Goal: Task Accomplishment & Management: Manage account settings

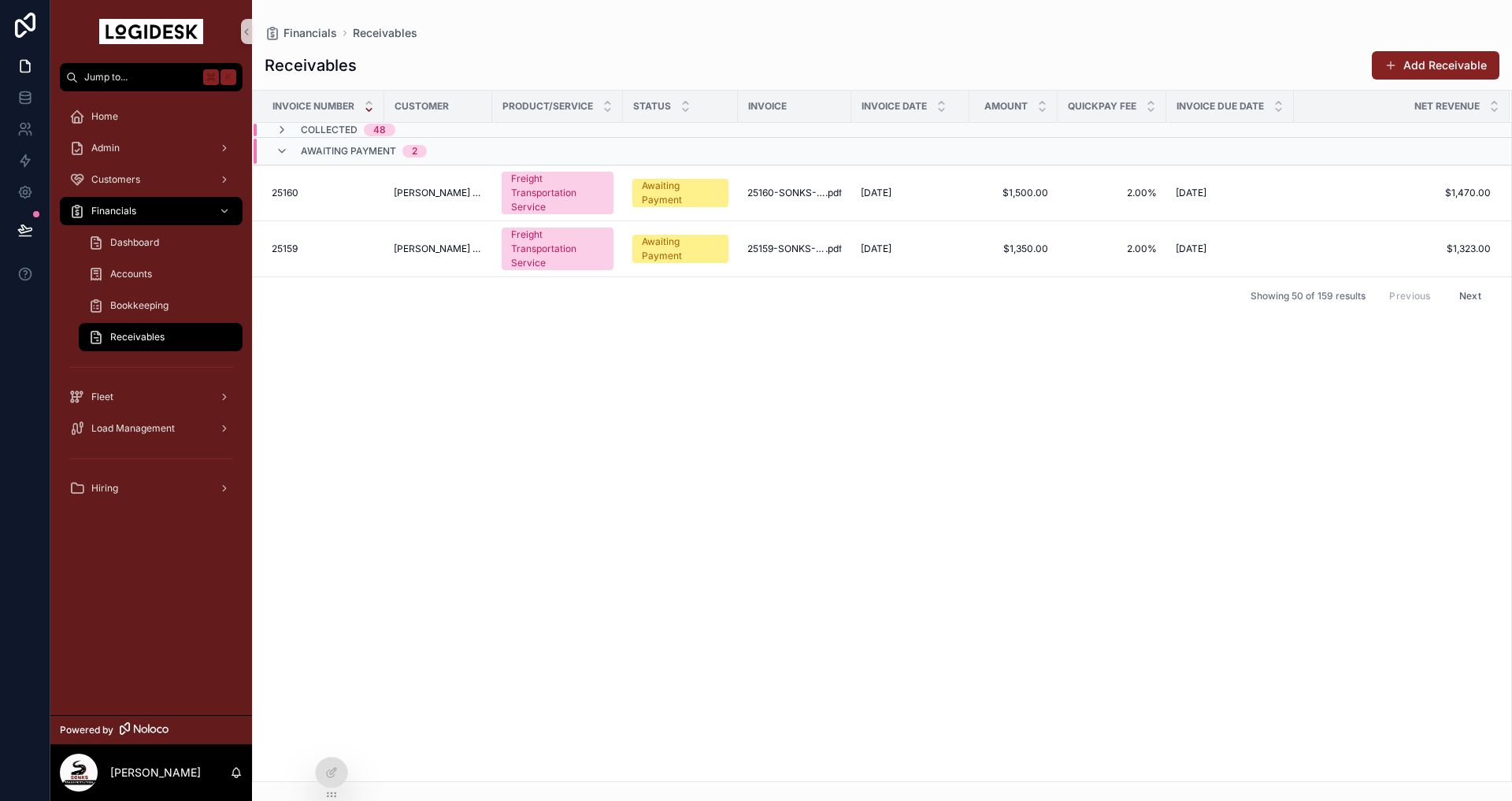
click at [712, 424] on div "Invoice Number Customer Product/Service Status Invoice Invoice Date Amount Quic…" at bounding box center [882, 436] width 1258 height 690
click at [466, 519] on div "Invoice Number Customer Product/Service Status Invoice Invoice Date Amount Quic…" at bounding box center [882, 436] width 1258 height 690
click at [738, 597] on div "Invoice Number Customer Product/Service Status Invoice Invoice Date Amount Quic…" at bounding box center [882, 436] width 1258 height 690
drag, startPoint x: 423, startPoint y: 444, endPoint x: 468, endPoint y: 406, distance: 58.9
click at [424, 444] on div "Invoice Number Customer Product/Service Status Invoice Invoice Date Amount Quic…" at bounding box center [882, 436] width 1258 height 690
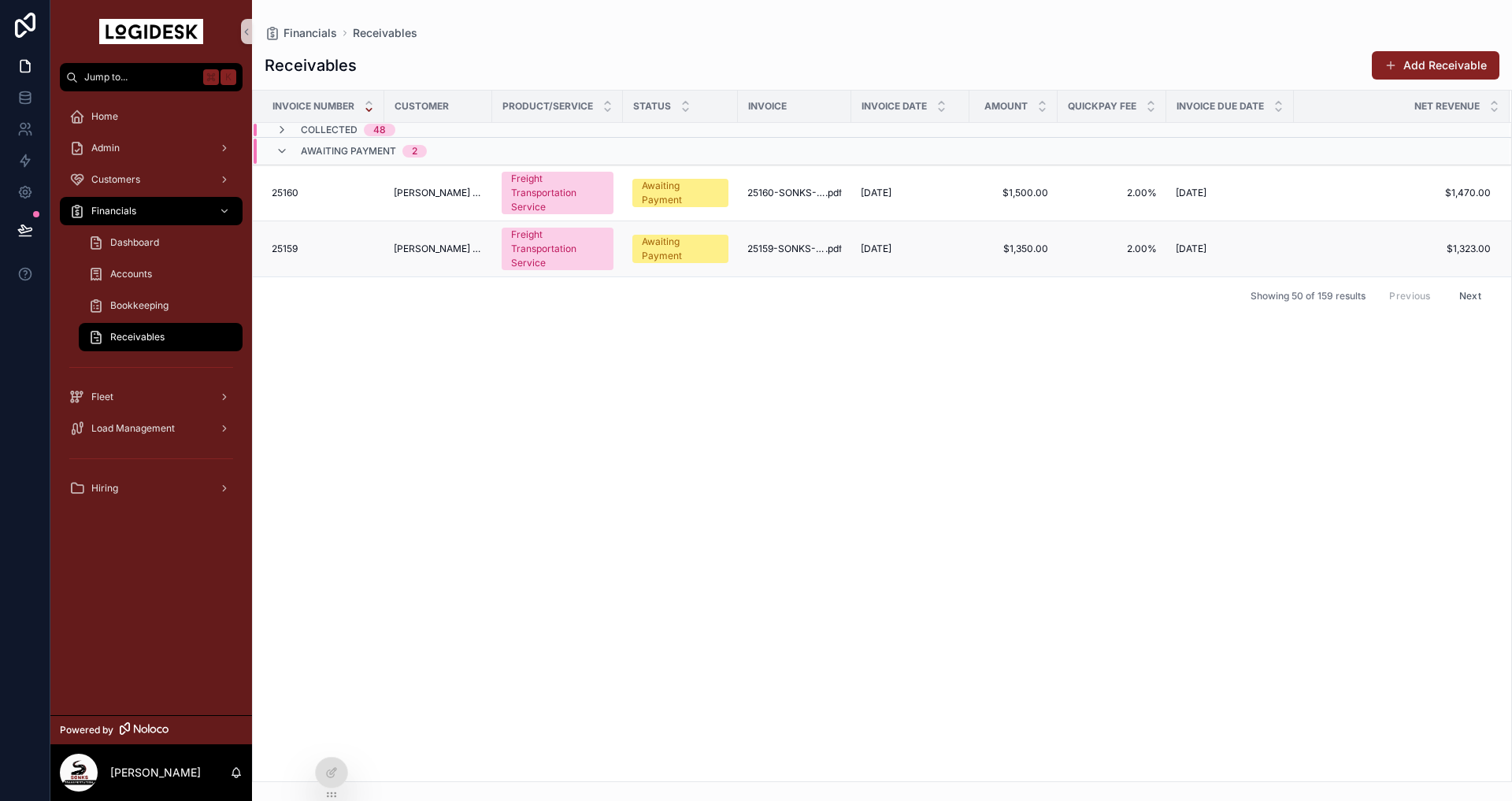
click at [403, 261] on td "[PERSON_NAME] COMPANY INC." at bounding box center [438, 248] width 108 height 56
click at [321, 246] on div "25159 25159" at bounding box center [323, 248] width 103 height 12
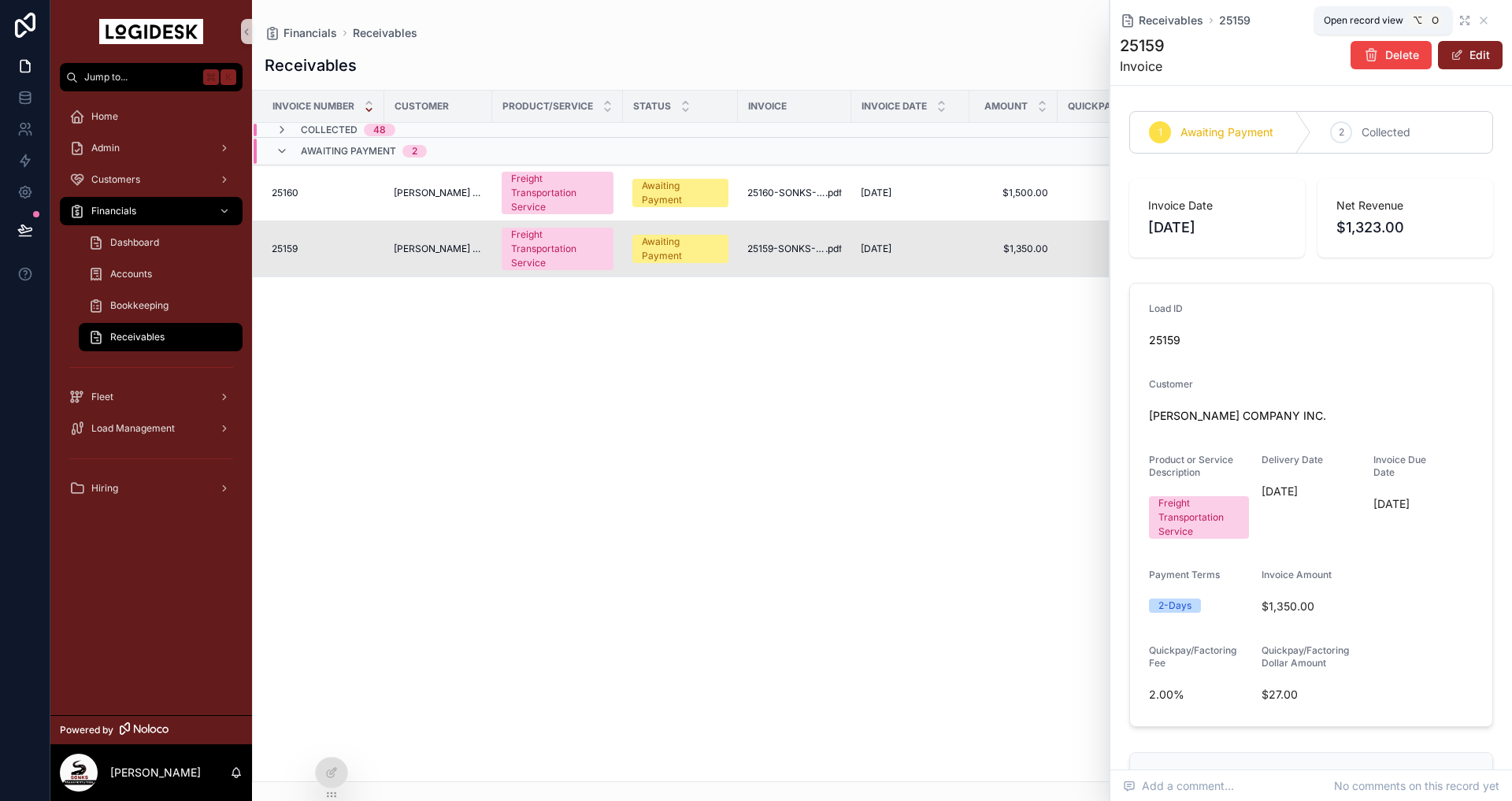
click at [1467, 15] on icon "scrollable content" at bounding box center [1465, 20] width 12 height 12
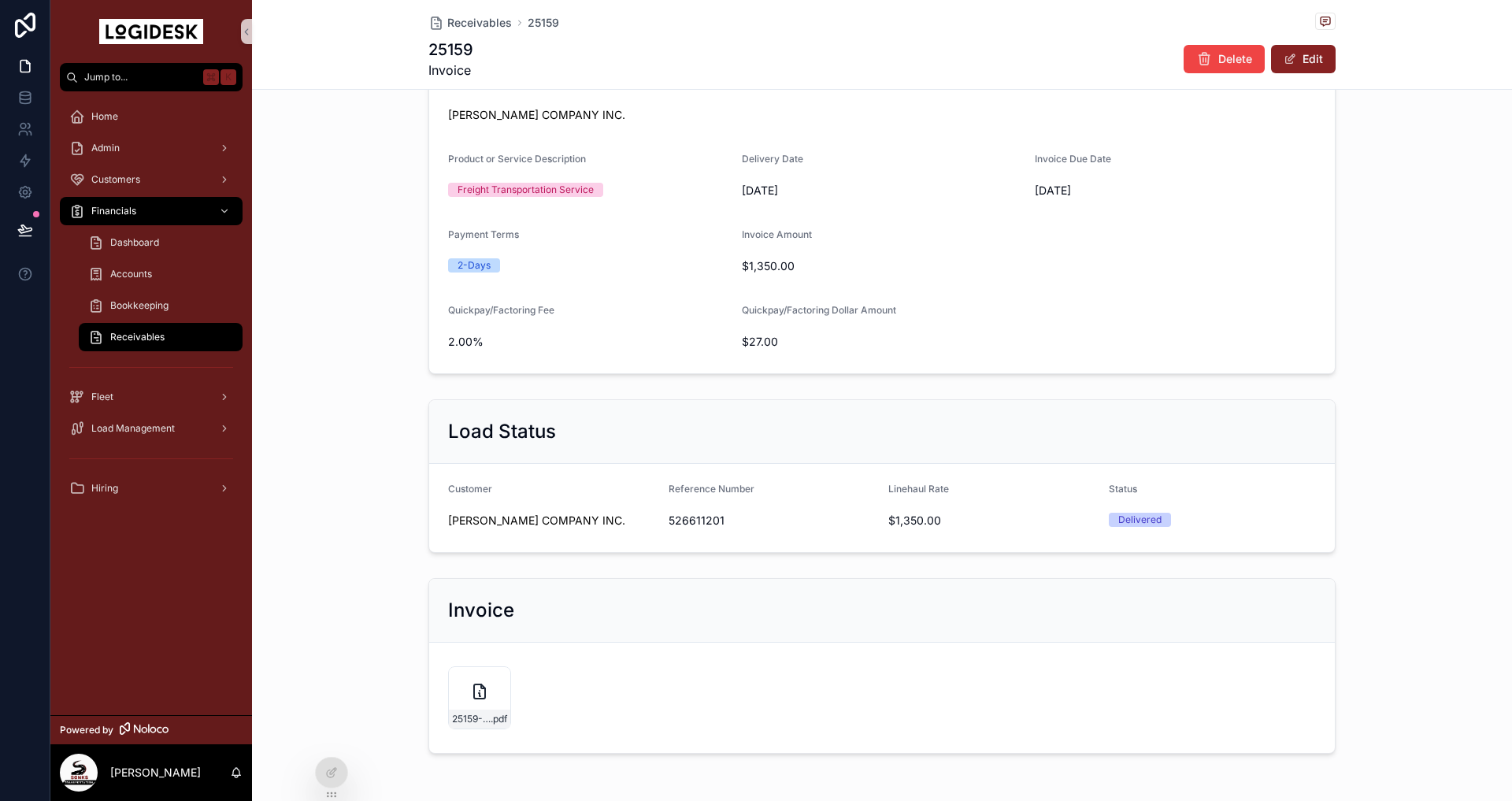
scroll to position [365, 0]
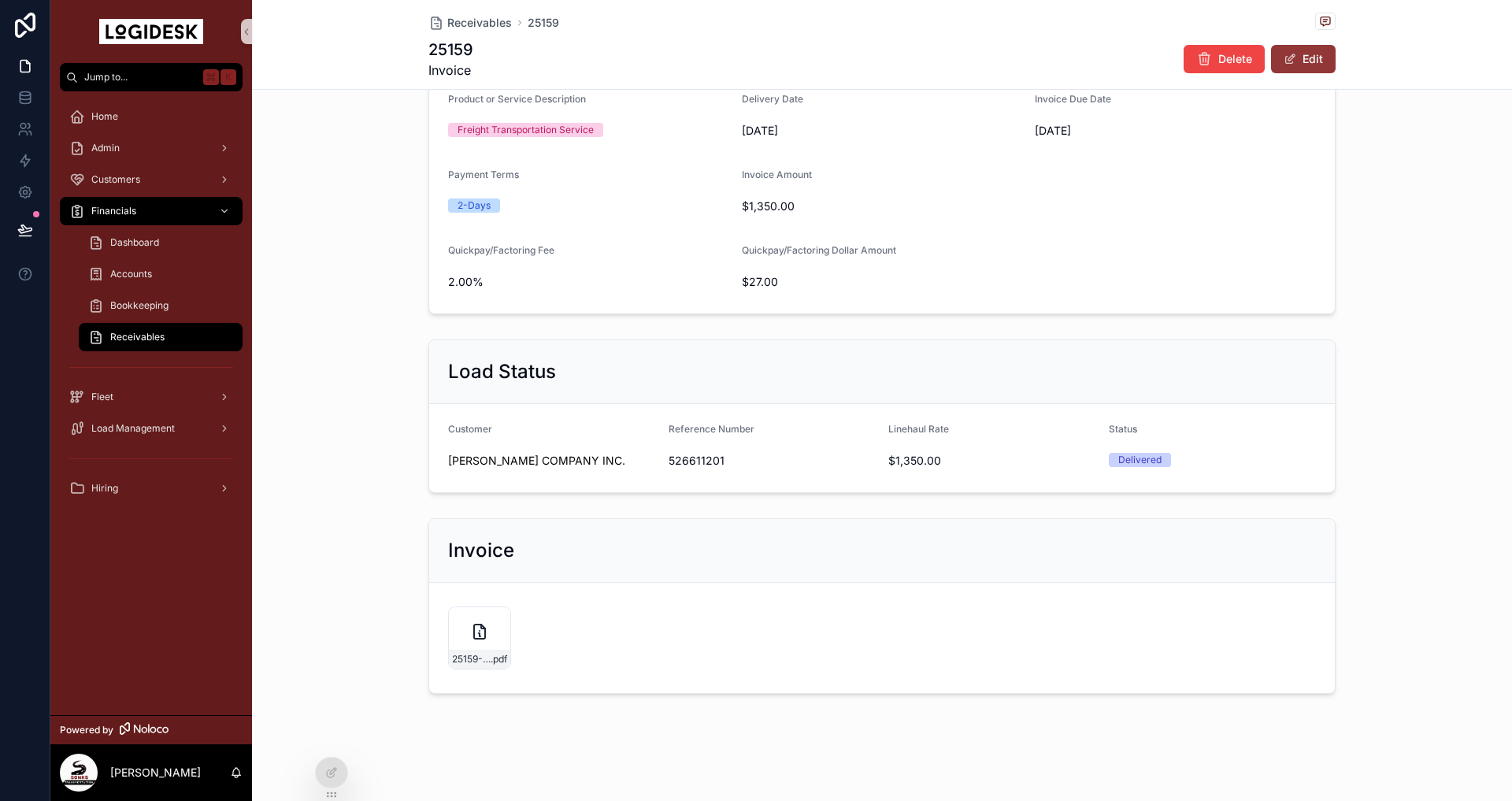
click at [1304, 56] on button "Edit" at bounding box center [1303, 59] width 65 height 28
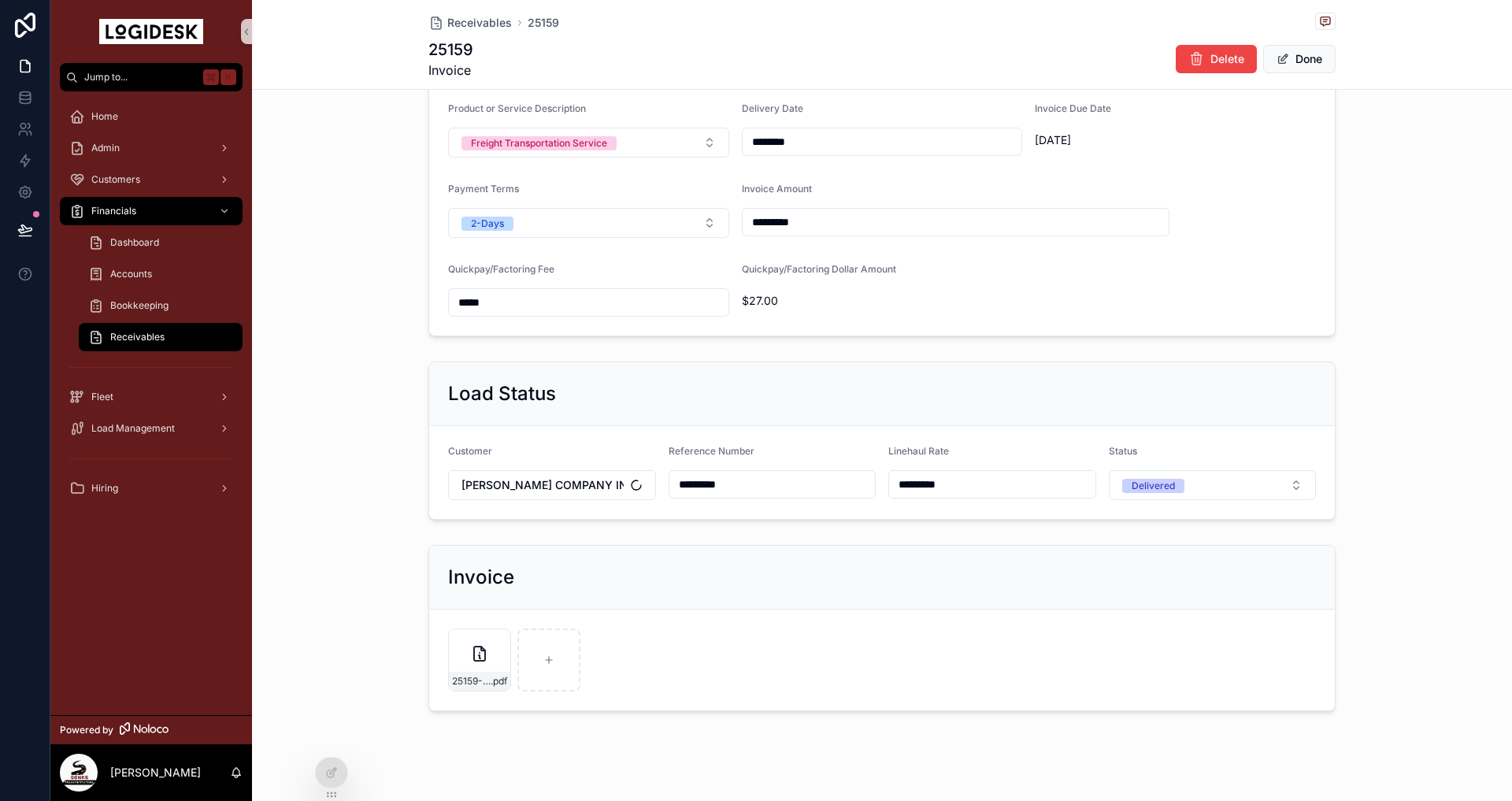
scroll to position [369, 0]
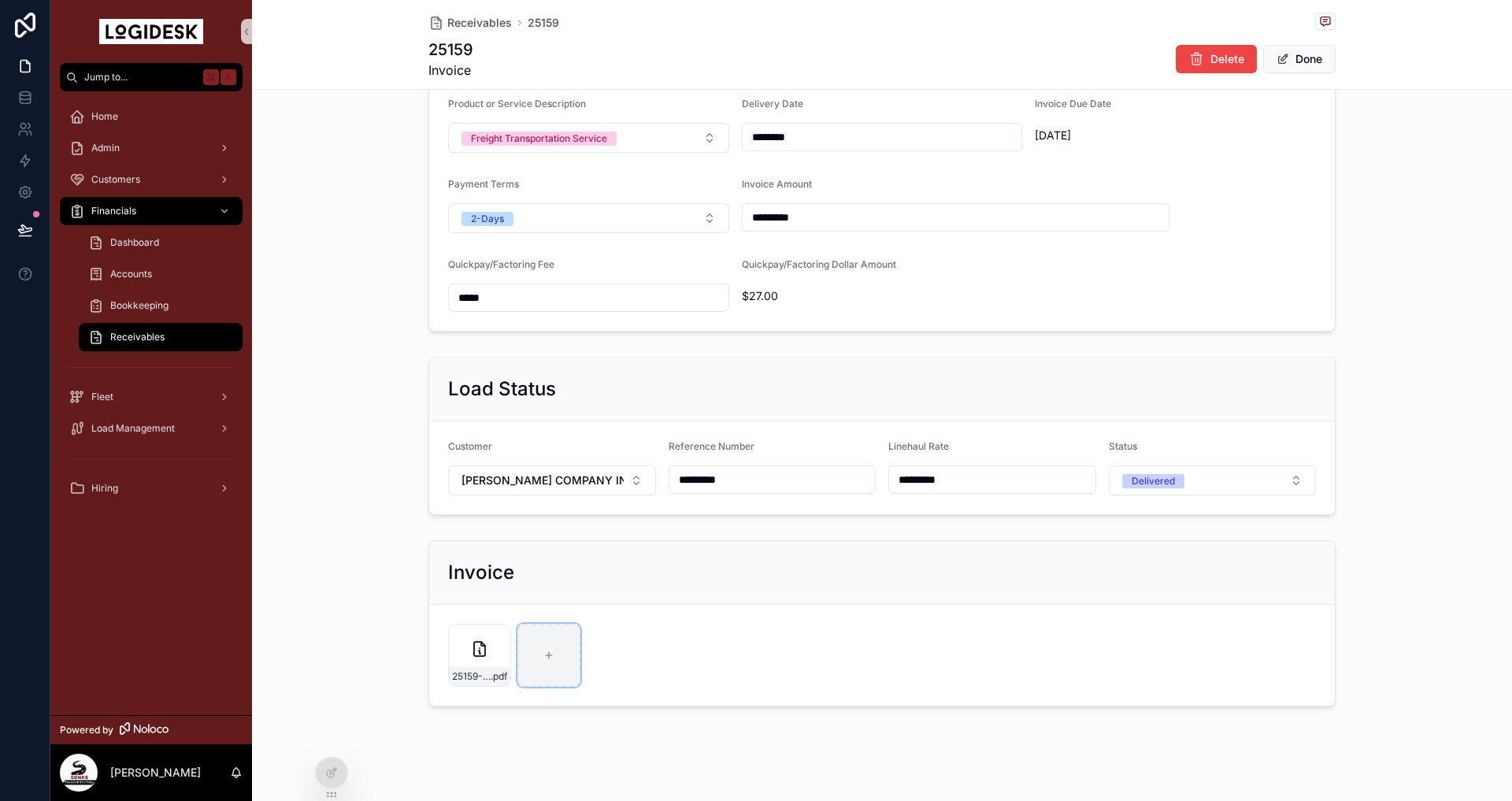
click at [541, 658] on div "scrollable content" at bounding box center [548, 655] width 63 height 63
type input "**********"
click at [1295, 62] on button "Done" at bounding box center [1300, 59] width 73 height 28
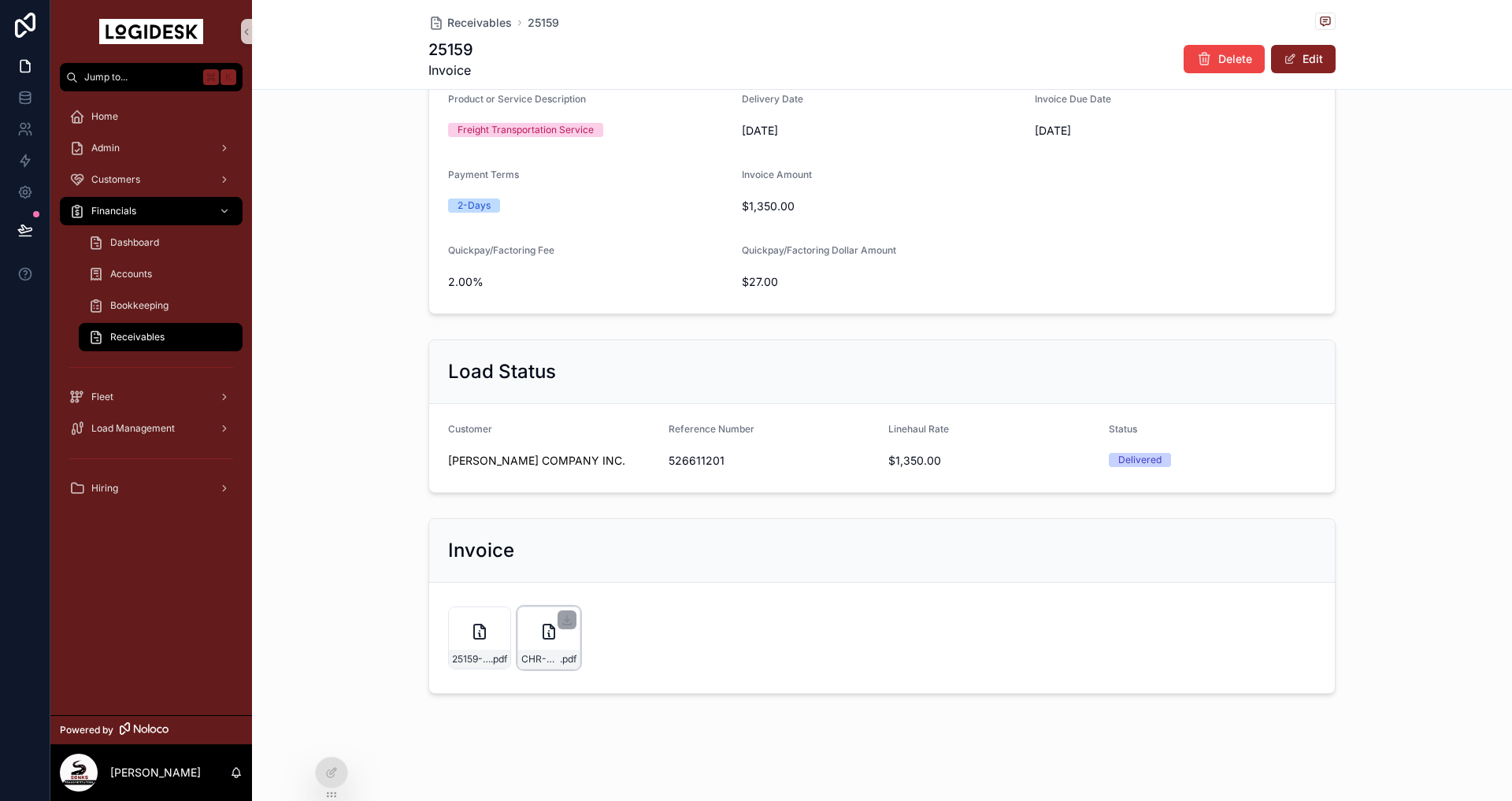
click at [535, 649] on div "CHR-Remittance-1,323.00---9-9-25 .pdf" at bounding box center [548, 658] width 61 height 19
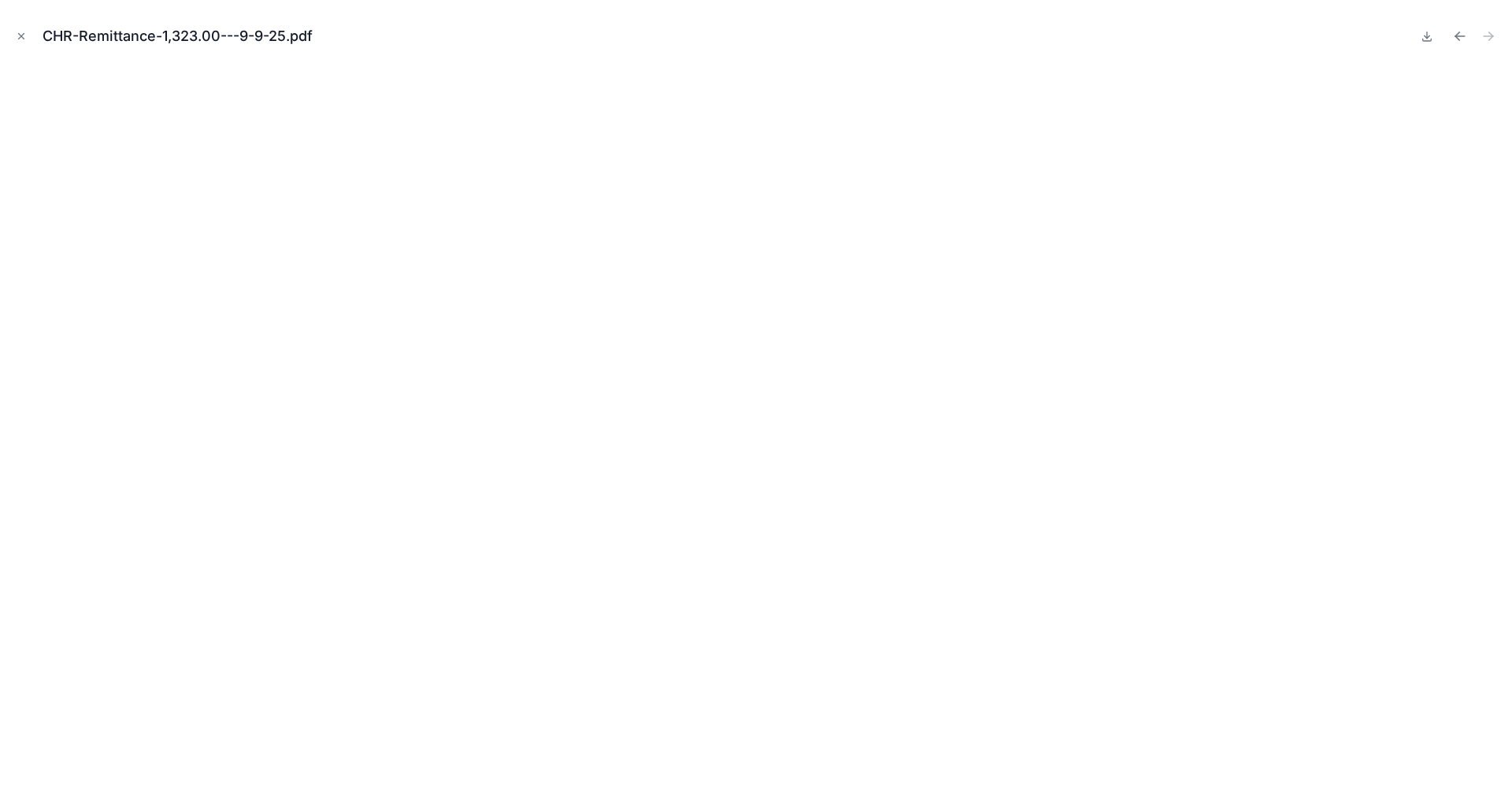
click at [24, 35] on icon "Close modal" at bounding box center [21, 36] width 11 height 11
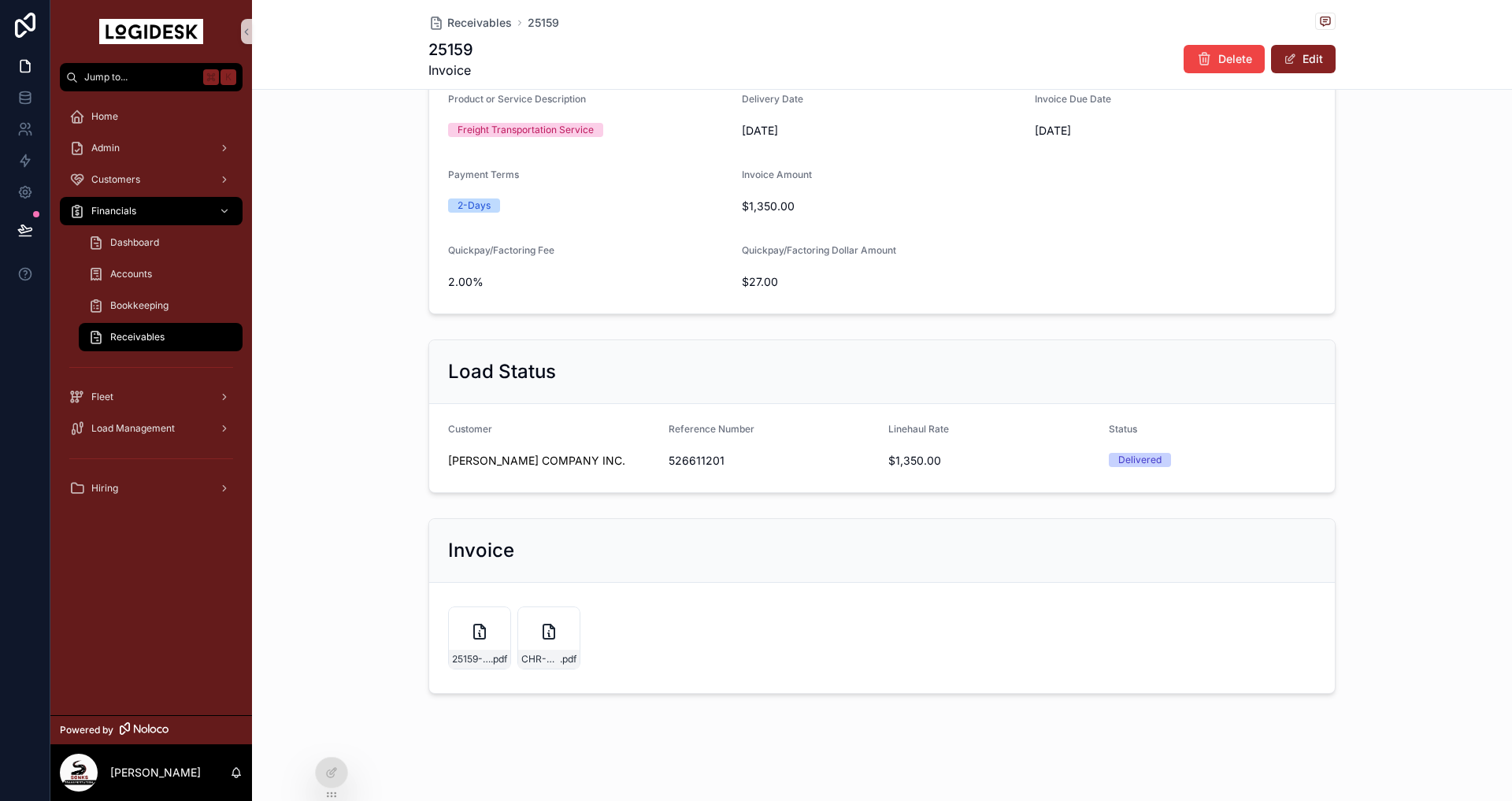
drag, startPoint x: 379, startPoint y: 522, endPoint x: 387, endPoint y: 514, distance: 11.3
click at [379, 523] on div "Invoice 25159-SONKS-Carrier-Invoice---CHR-Load-526611201 .pdf CHR-Remittance-1,…" at bounding box center [882, 606] width 1260 height 188
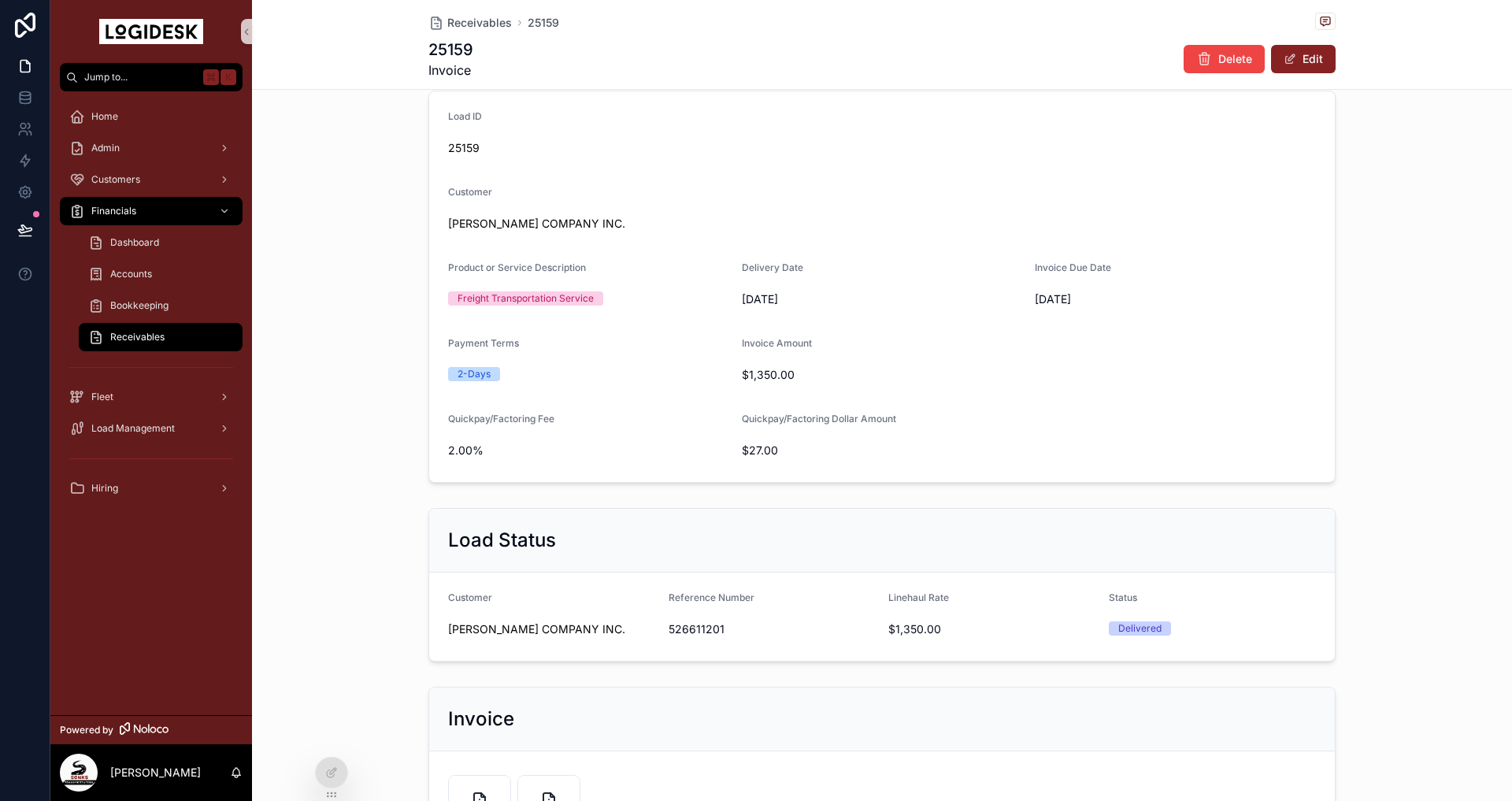
scroll to position [365, 0]
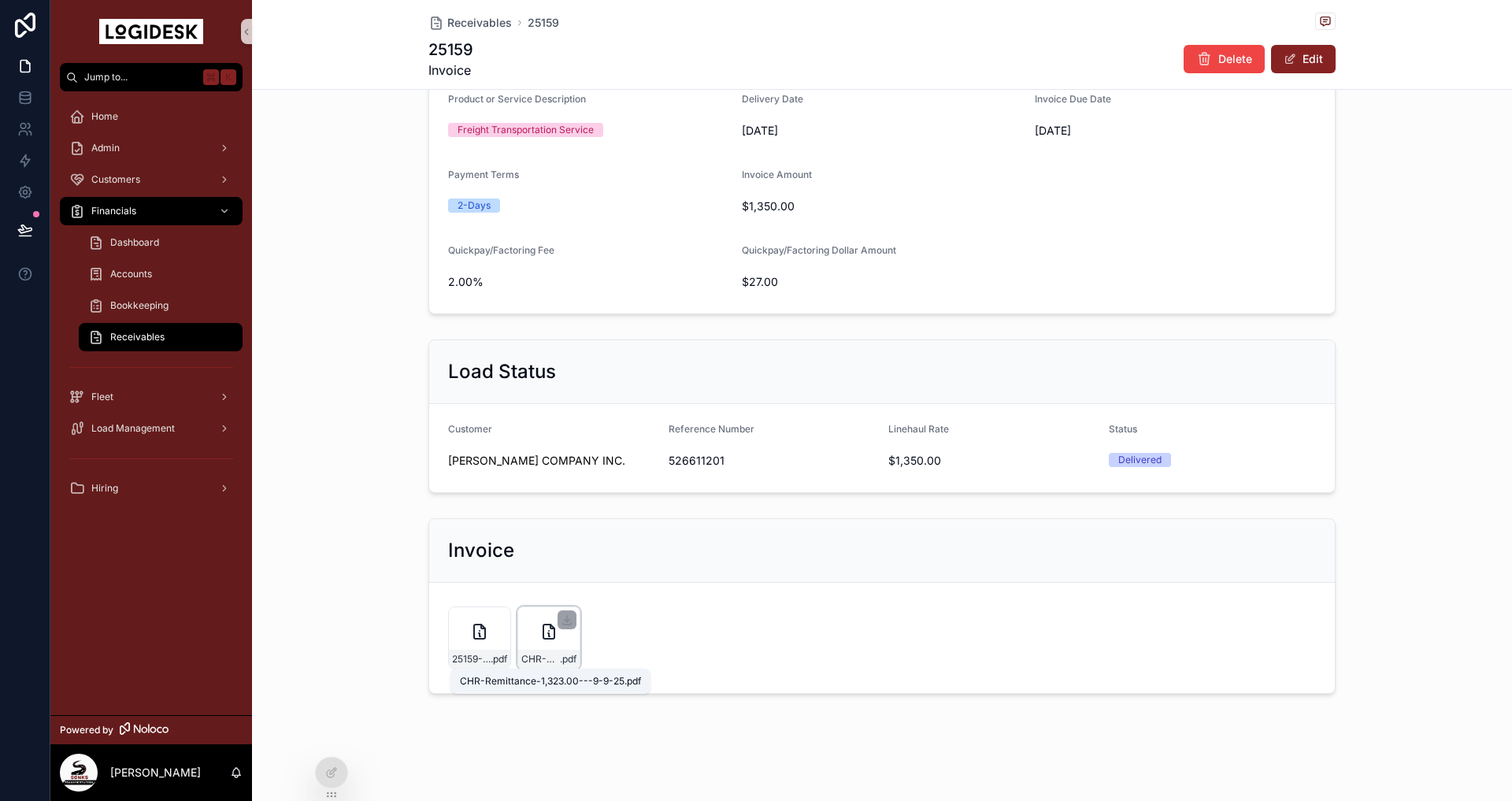
click at [536, 656] on span "CHR-Remittance-1,323.00---9-9-25" at bounding box center [540, 659] width 38 height 12
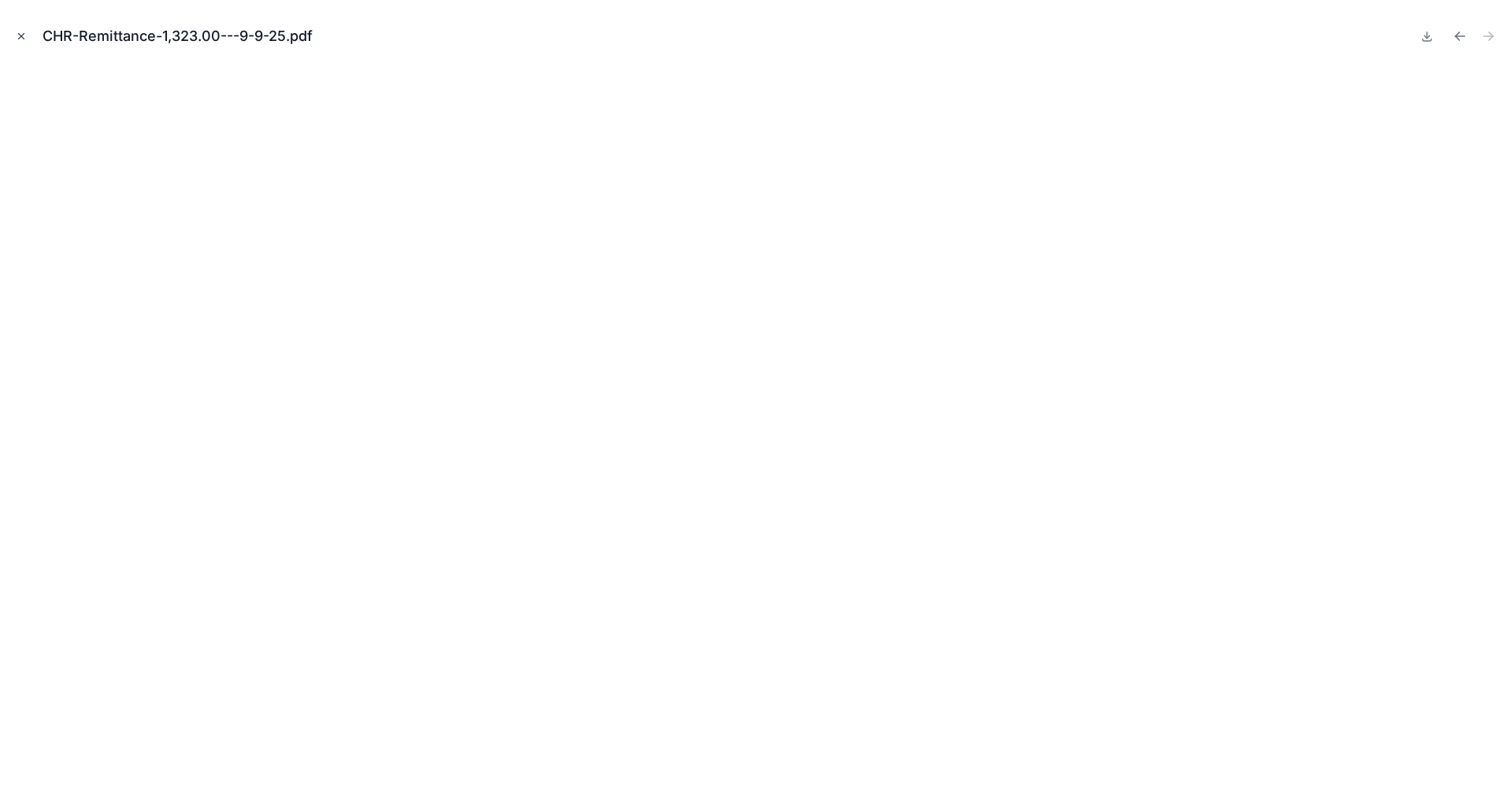
click at [18, 34] on icon "Close modal" at bounding box center [21, 36] width 11 height 11
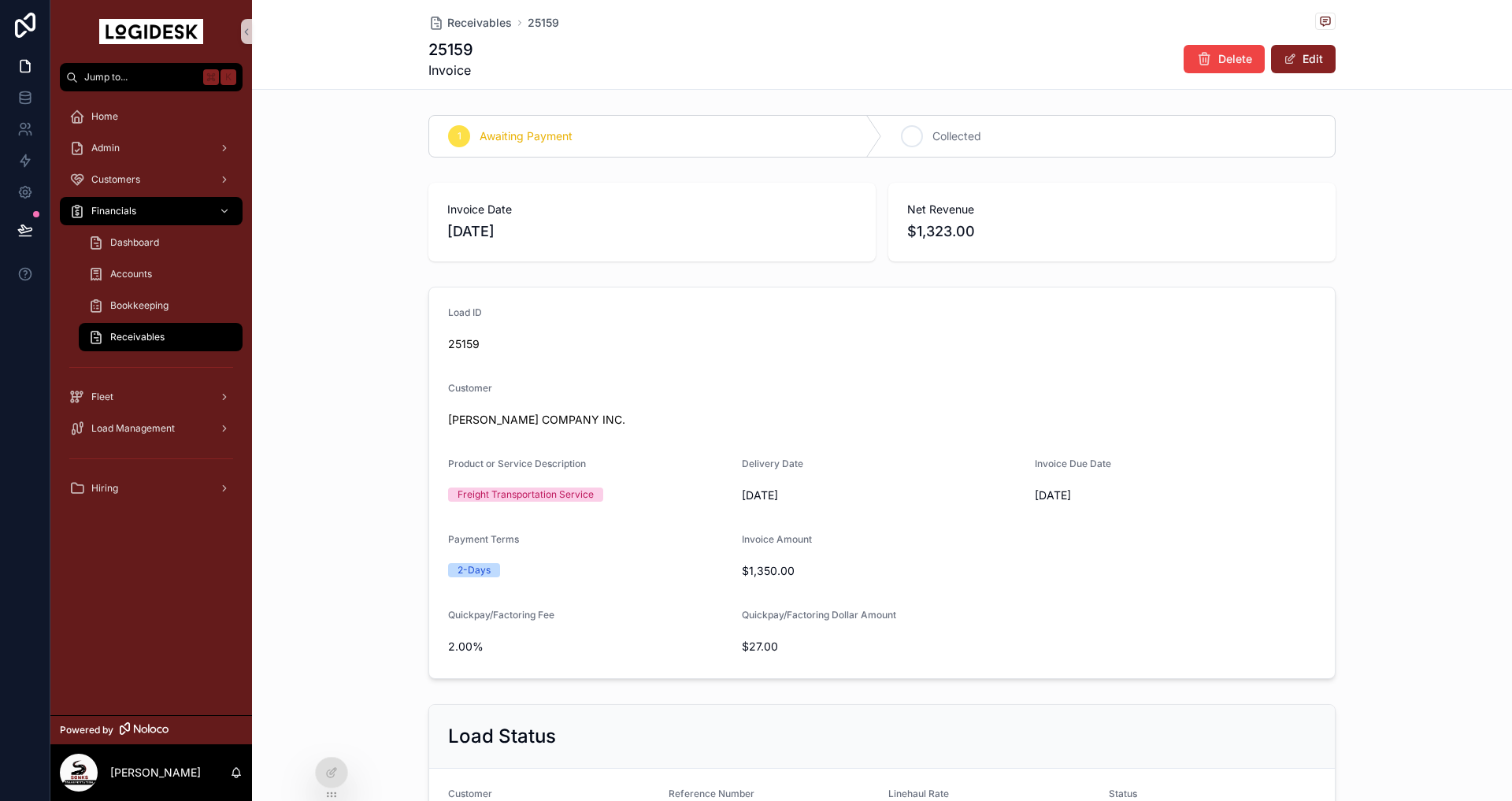
click at [986, 142] on div "2 Collected" at bounding box center [1108, 136] width 453 height 41
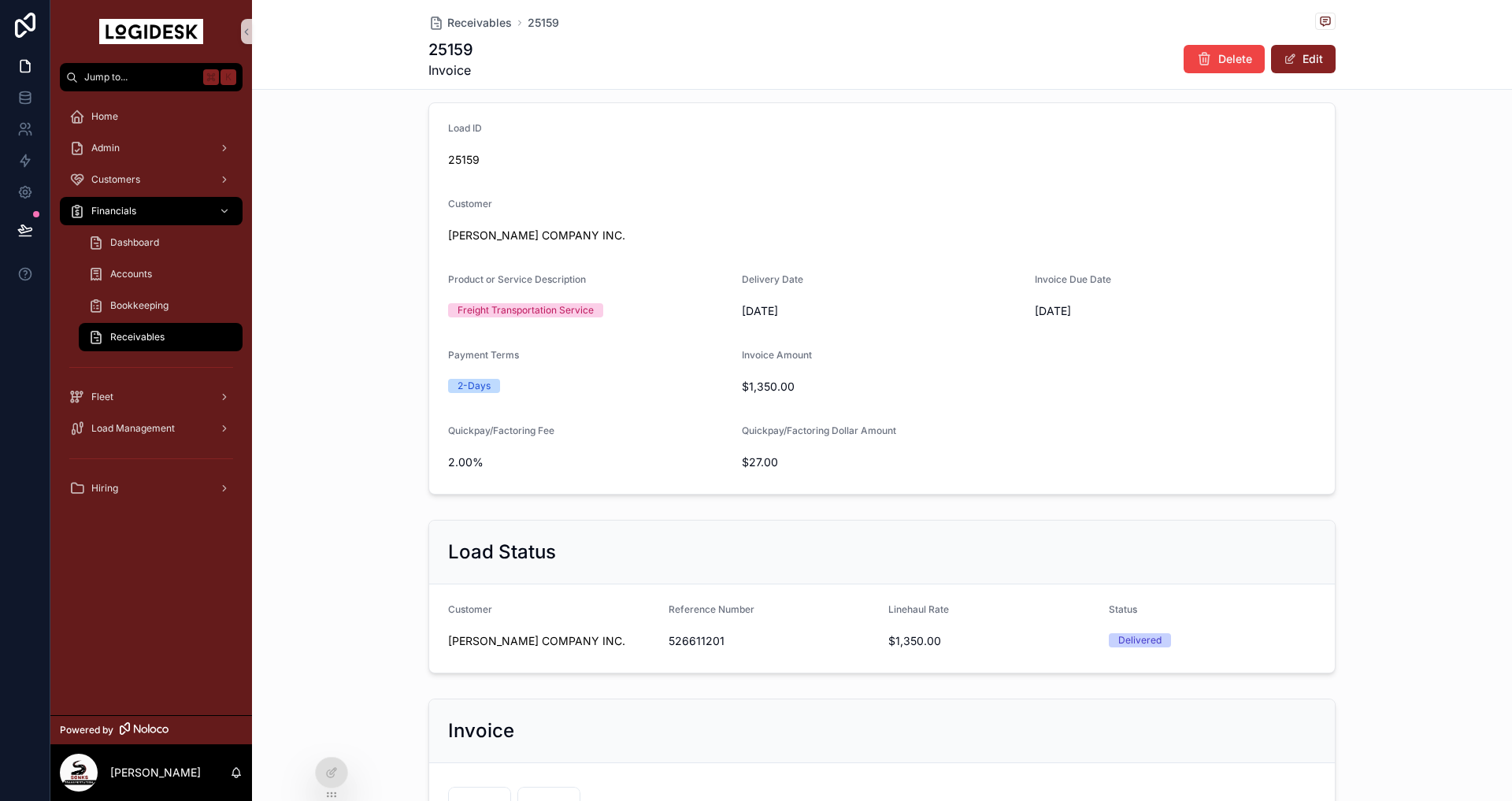
scroll to position [365, 0]
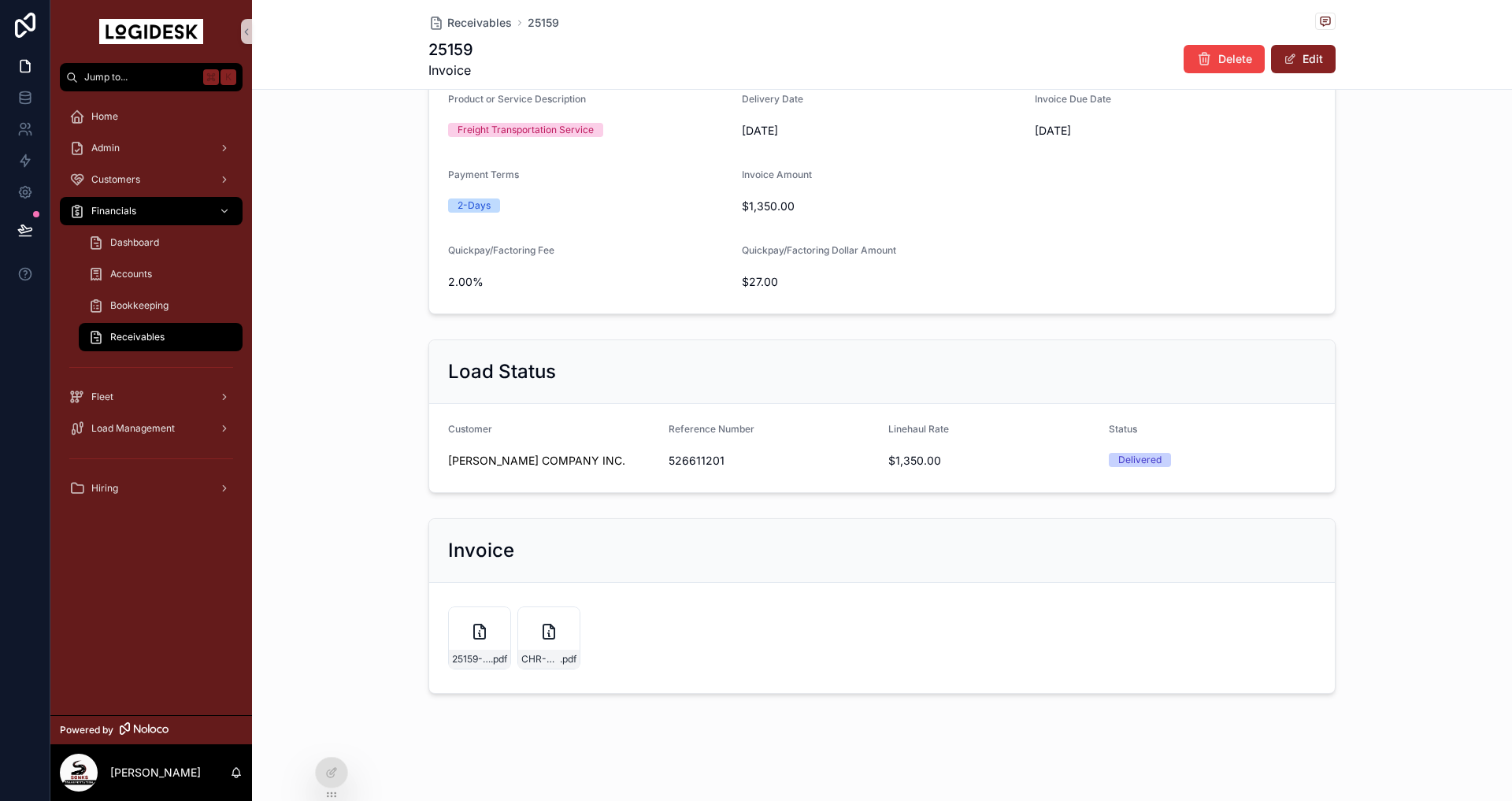
click at [153, 338] on span "Receivables" at bounding box center [137, 337] width 54 height 12
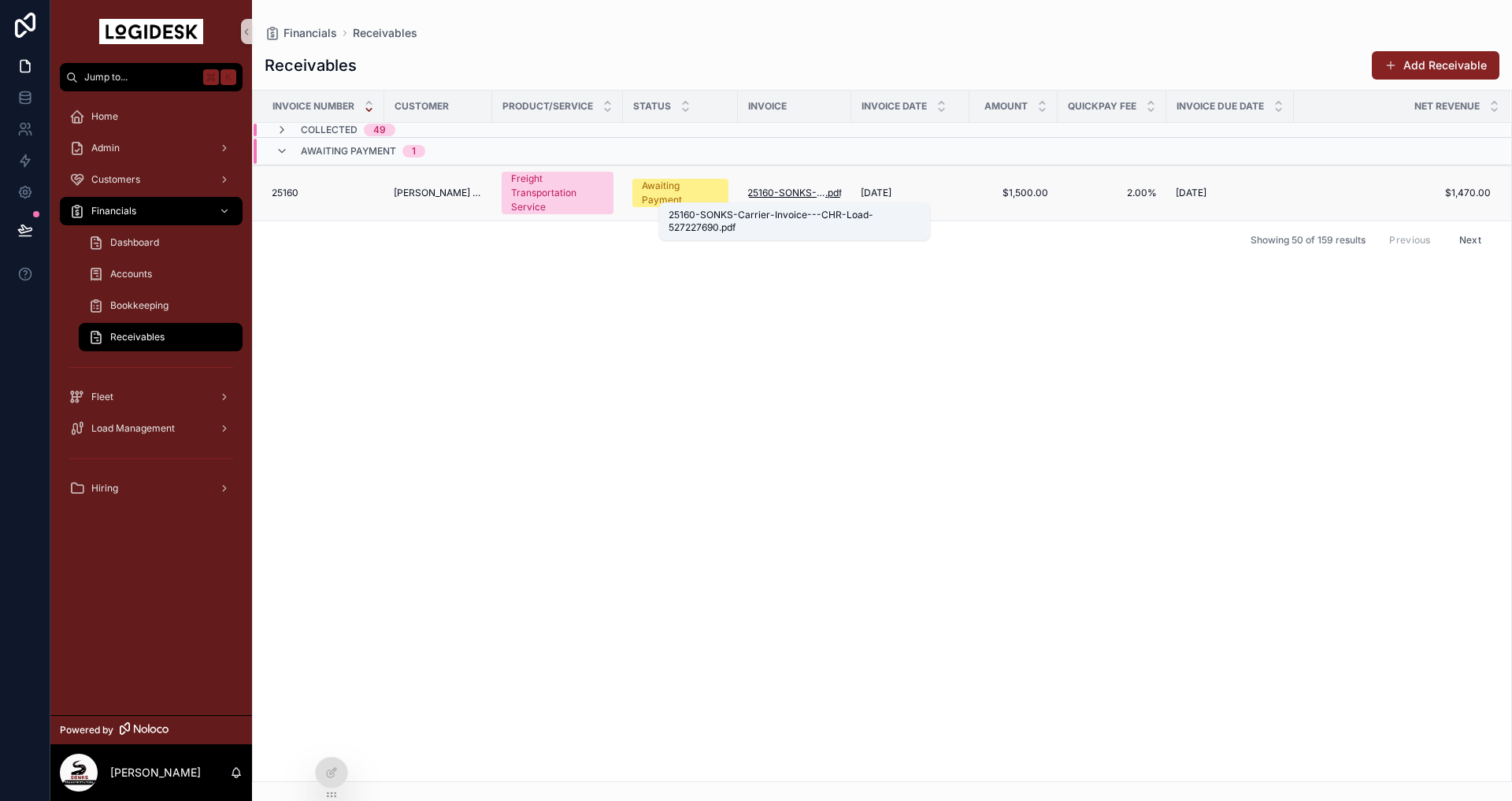
click at [823, 197] on span "25160-SONKS-Carrier-Invoice---CHR-Load-527227690" at bounding box center [786, 192] width 78 height 12
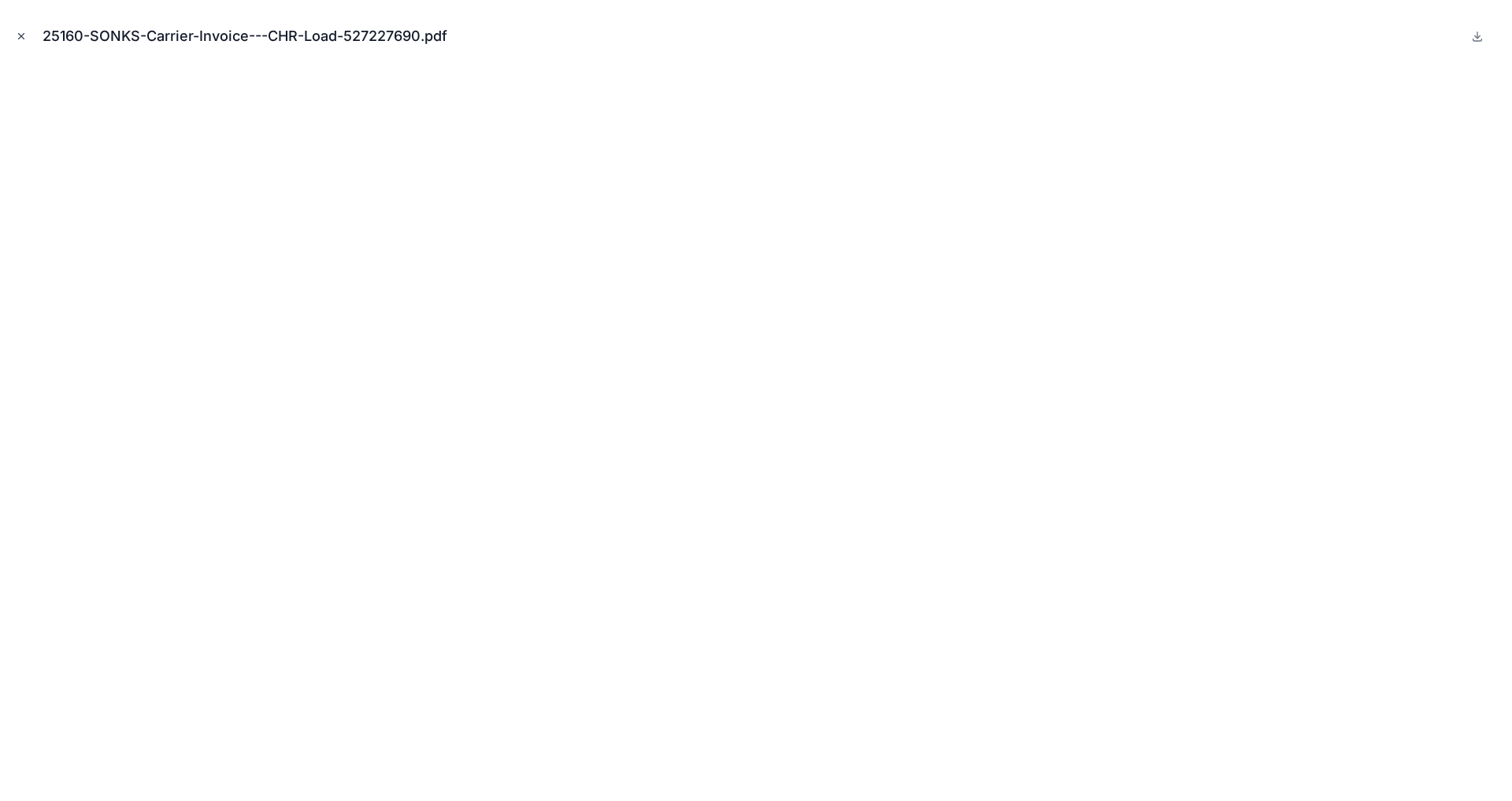
click at [20, 35] on icon "Close modal" at bounding box center [21, 36] width 11 height 11
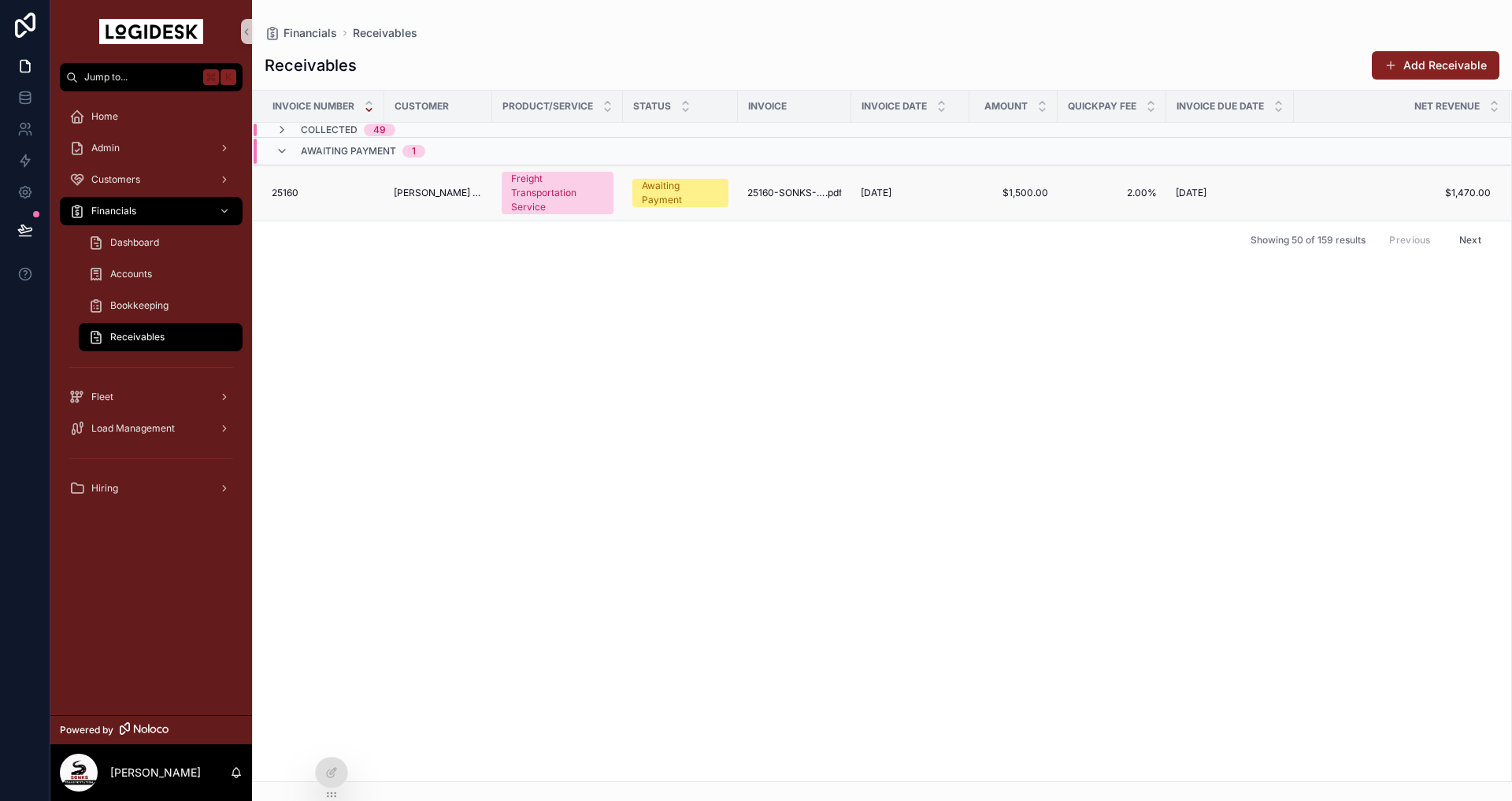
click at [431, 191] on span "[PERSON_NAME] COMPANY INC." at bounding box center [438, 192] width 89 height 12
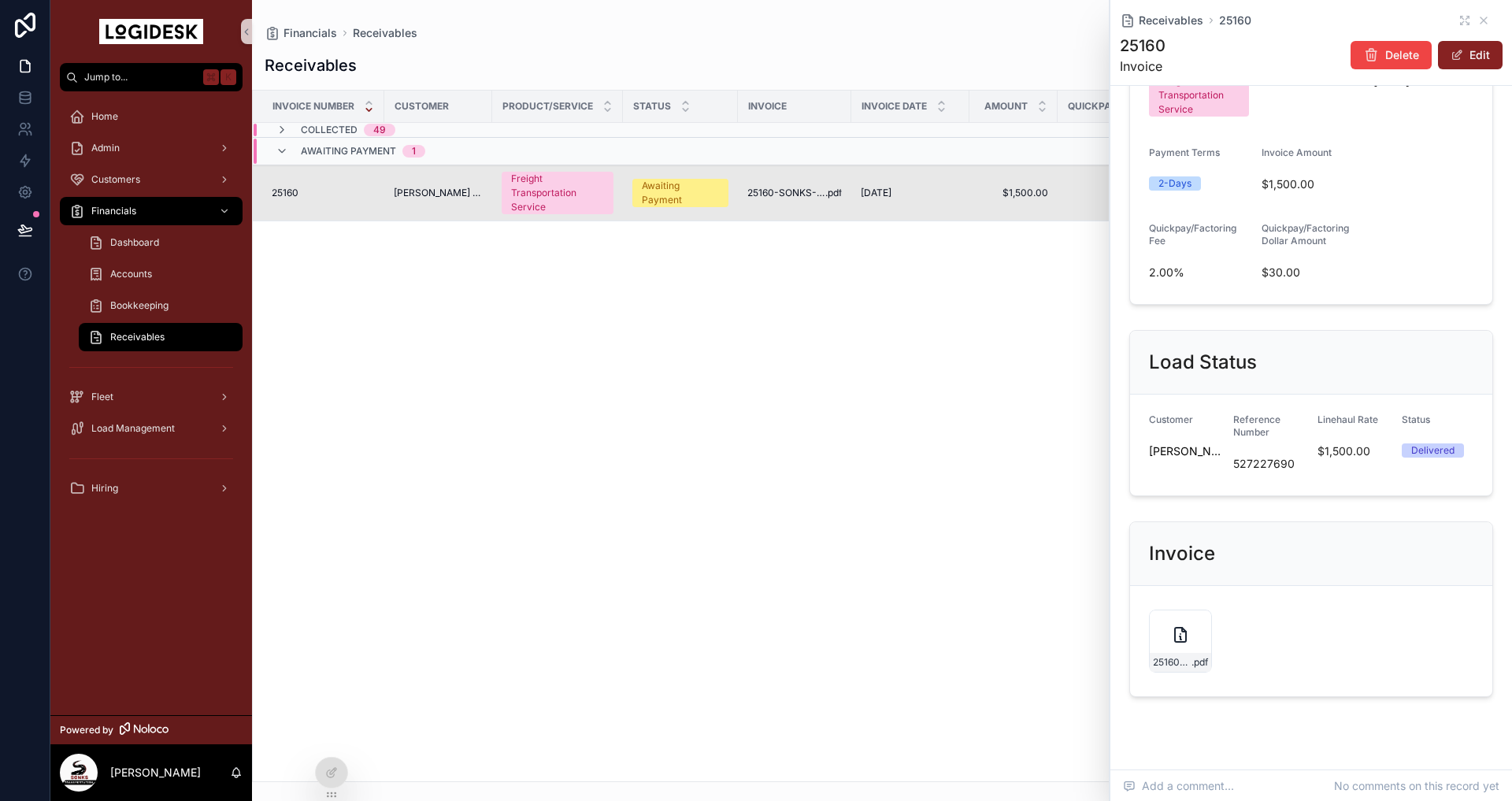
scroll to position [457, 0]
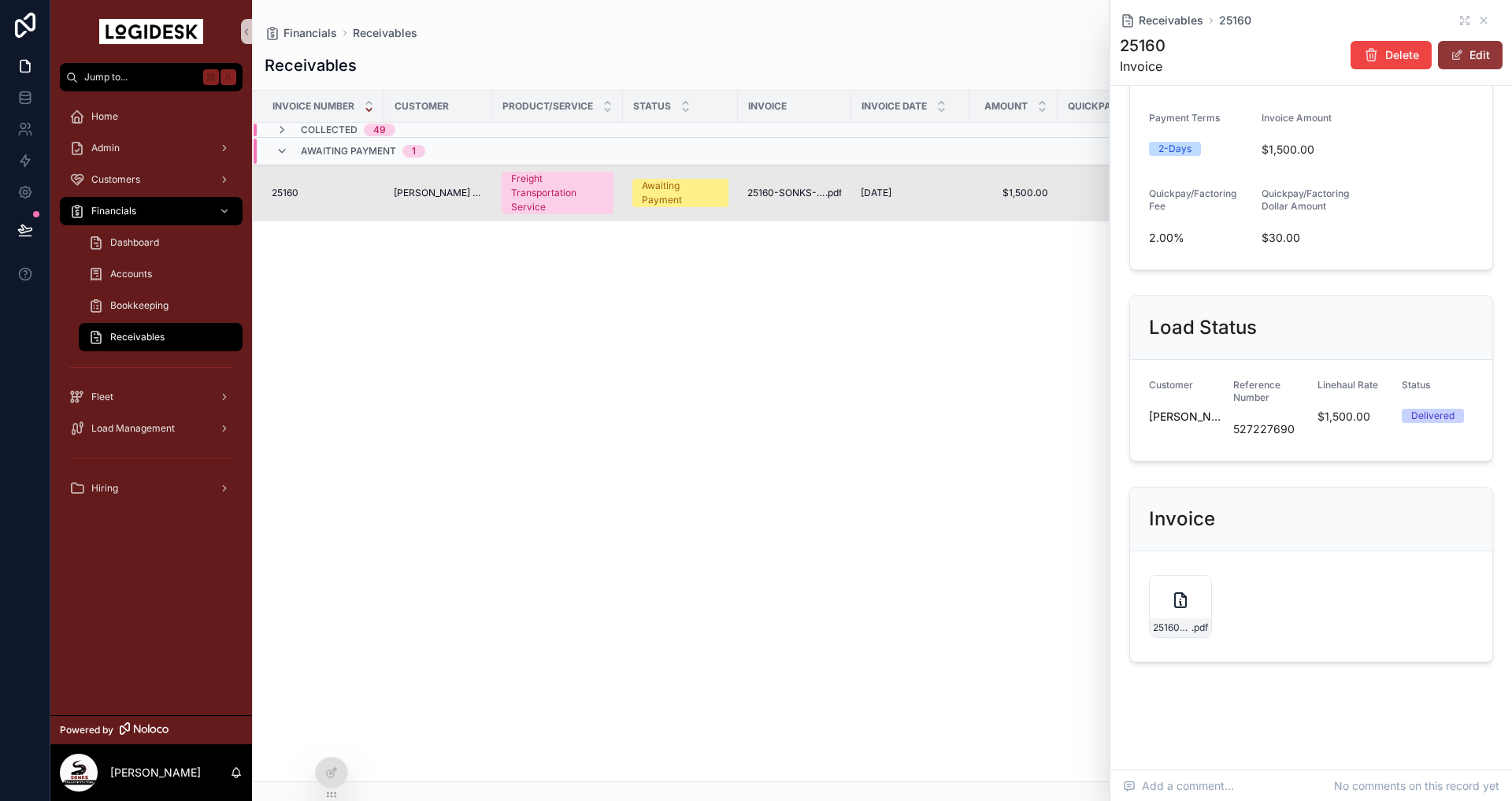
click at [1470, 50] on button "Edit" at bounding box center [1470, 55] width 65 height 28
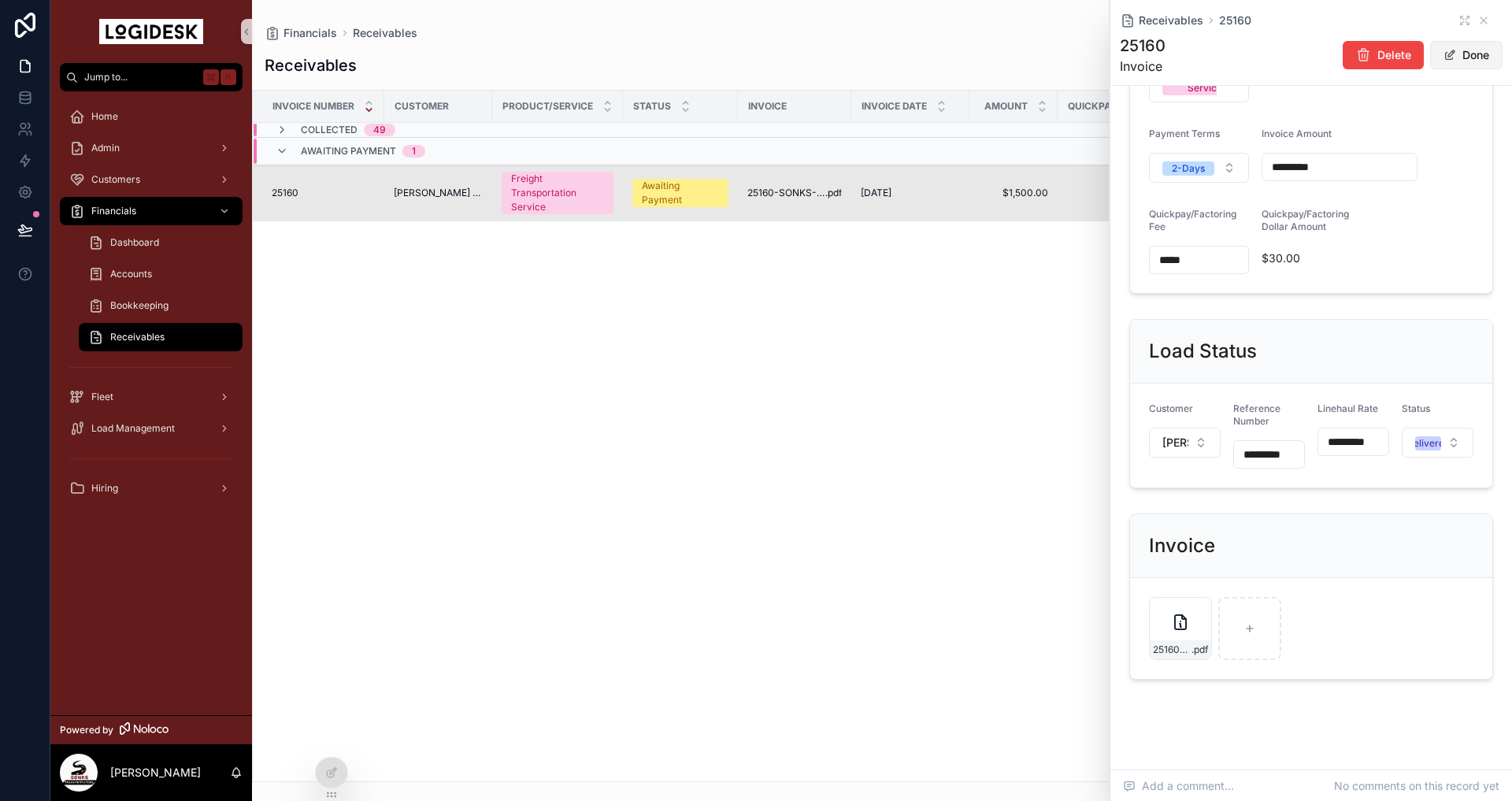
scroll to position [466, 0]
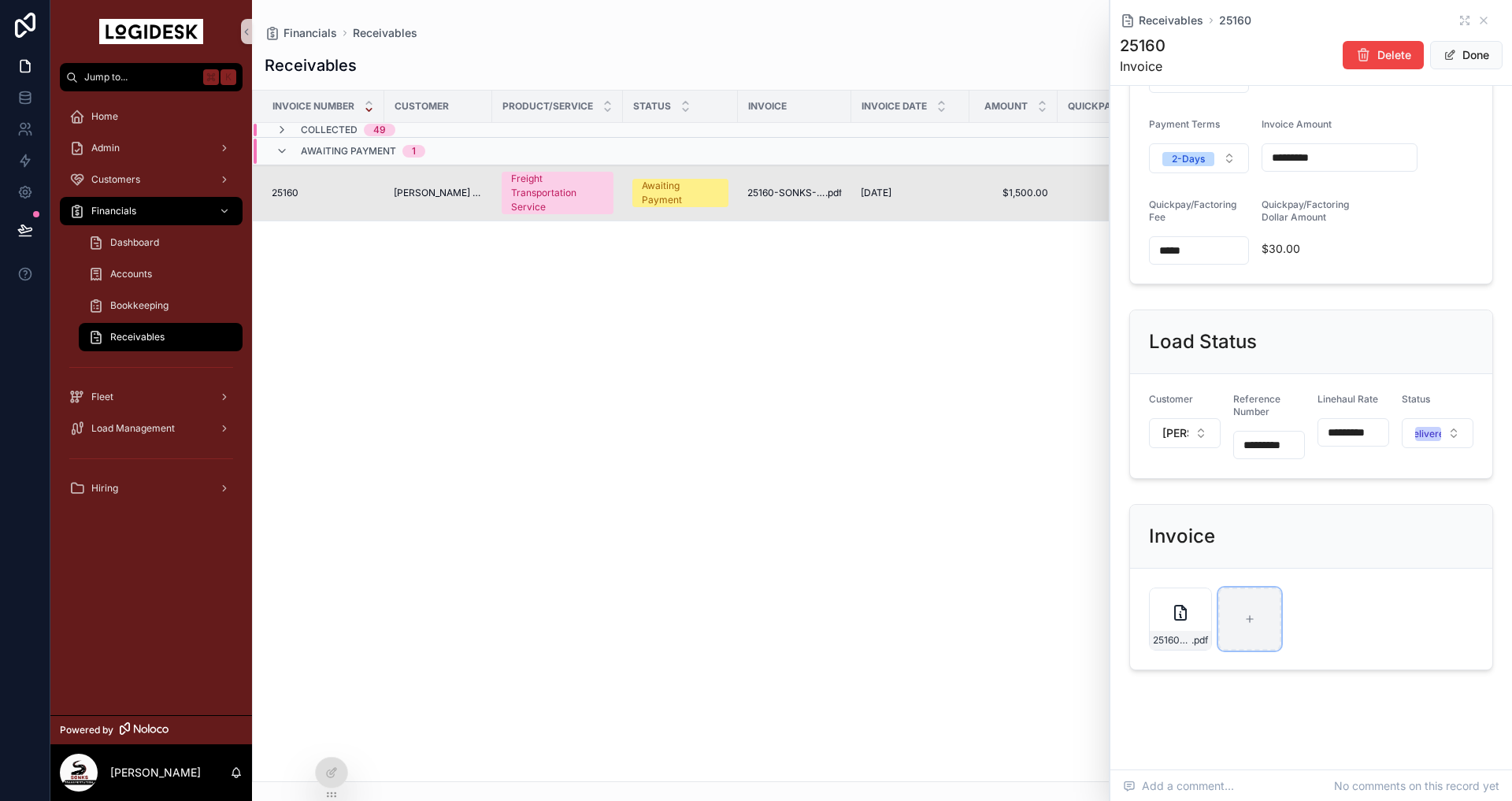
click at [1232, 621] on div "scrollable content" at bounding box center [1249, 618] width 63 height 63
type input "**********"
click at [1452, 51] on span "scrollable content" at bounding box center [1450, 55] width 12 height 12
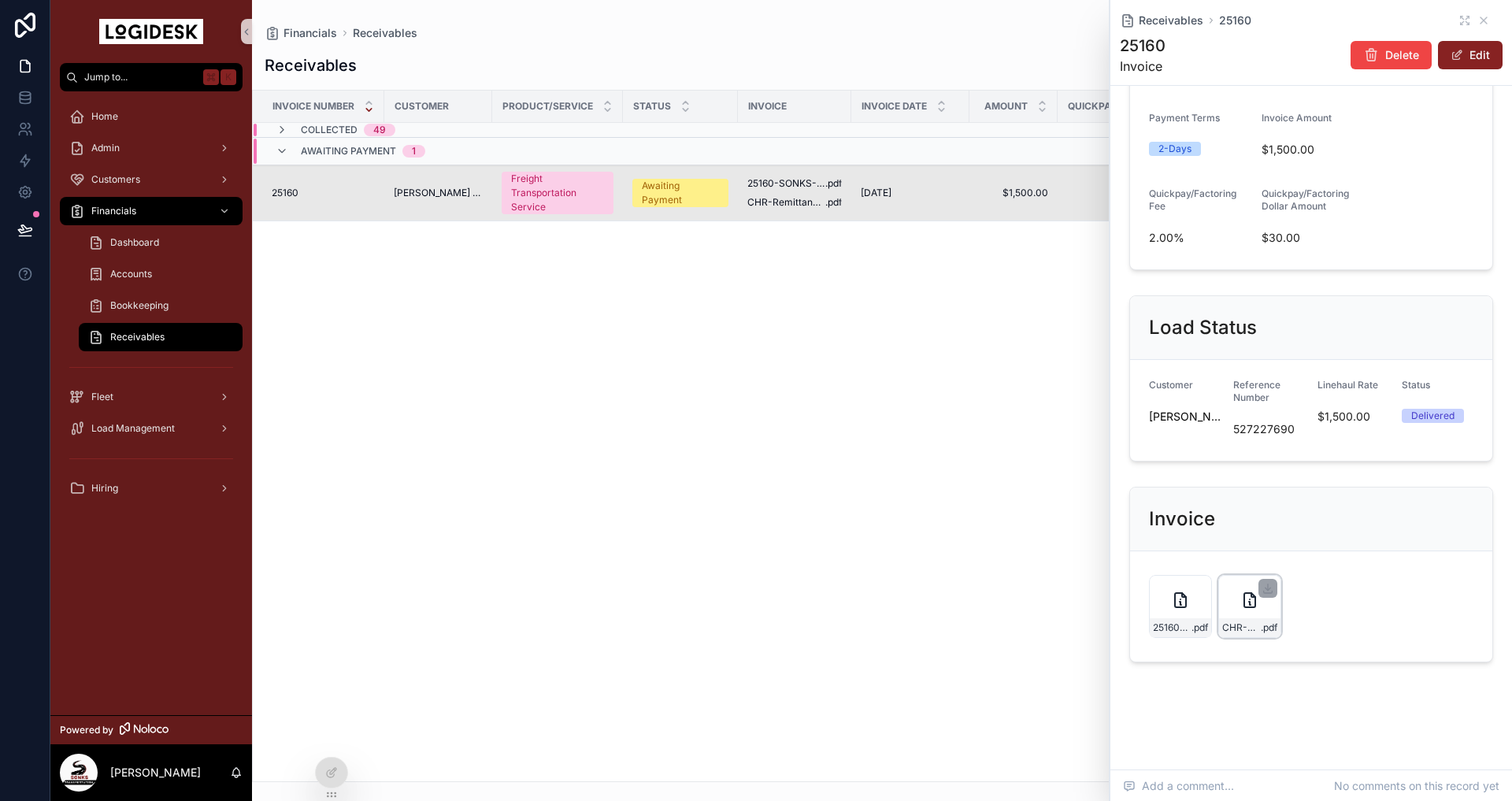
click at [1231, 609] on div "CHR-Remittance-1,470.00---9-9-25 .pdf" at bounding box center [1249, 606] width 63 height 63
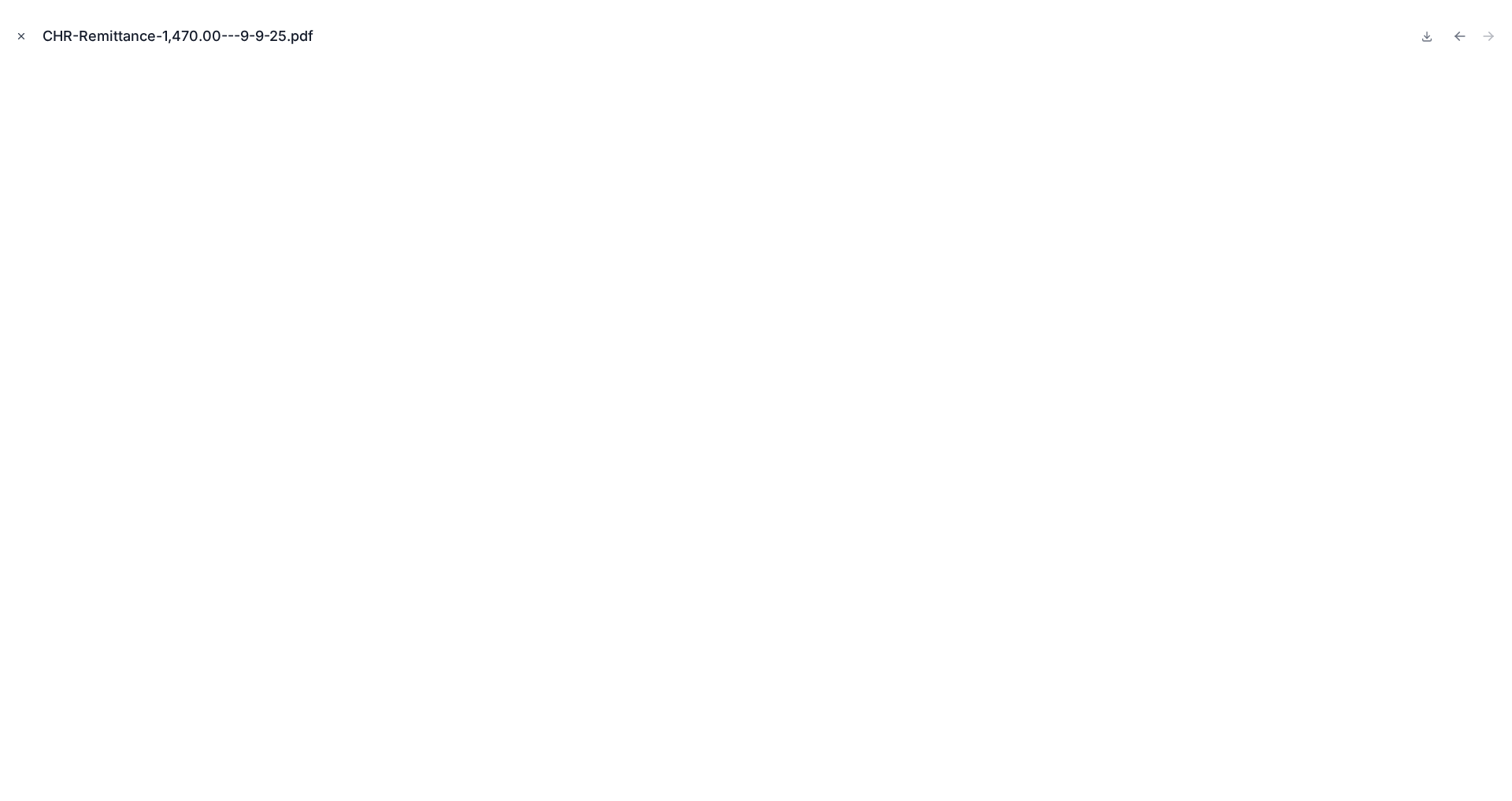
click at [20, 33] on icon "Close modal" at bounding box center [21, 36] width 11 height 11
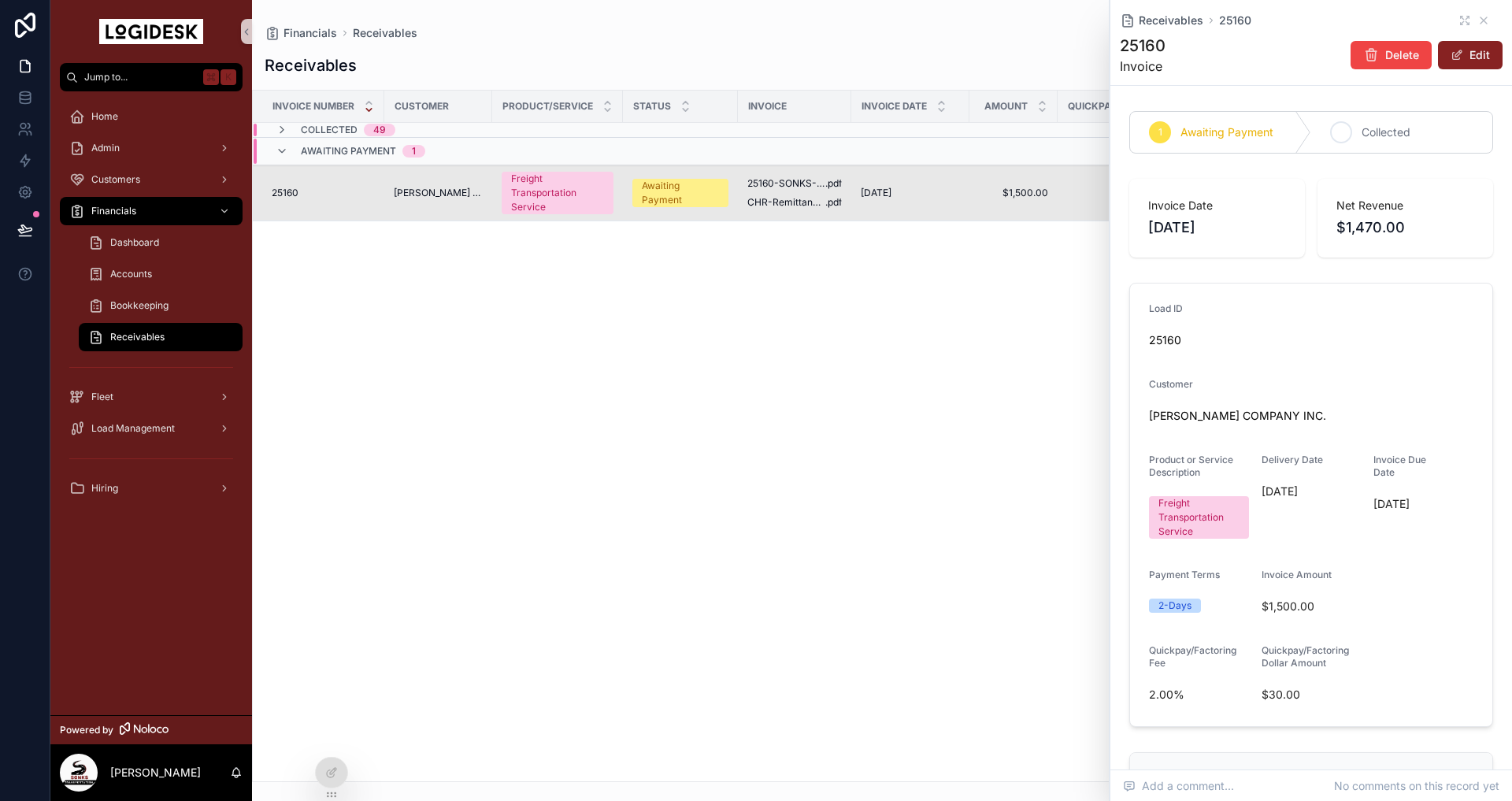
click at [1348, 129] on div "2" at bounding box center [1341, 132] width 22 height 22
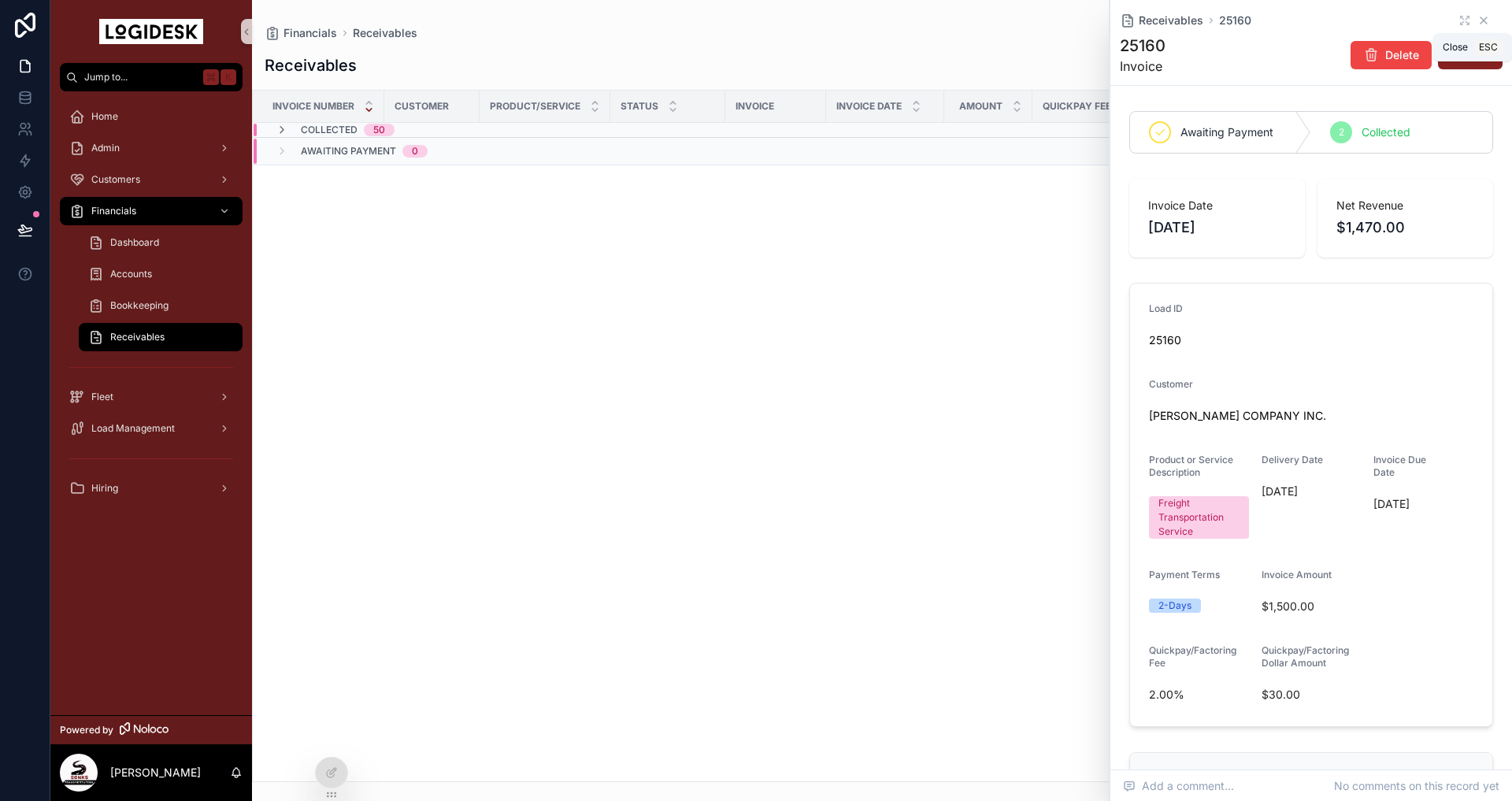
click at [1484, 18] on icon "scrollable content" at bounding box center [1484, 20] width 12 height 12
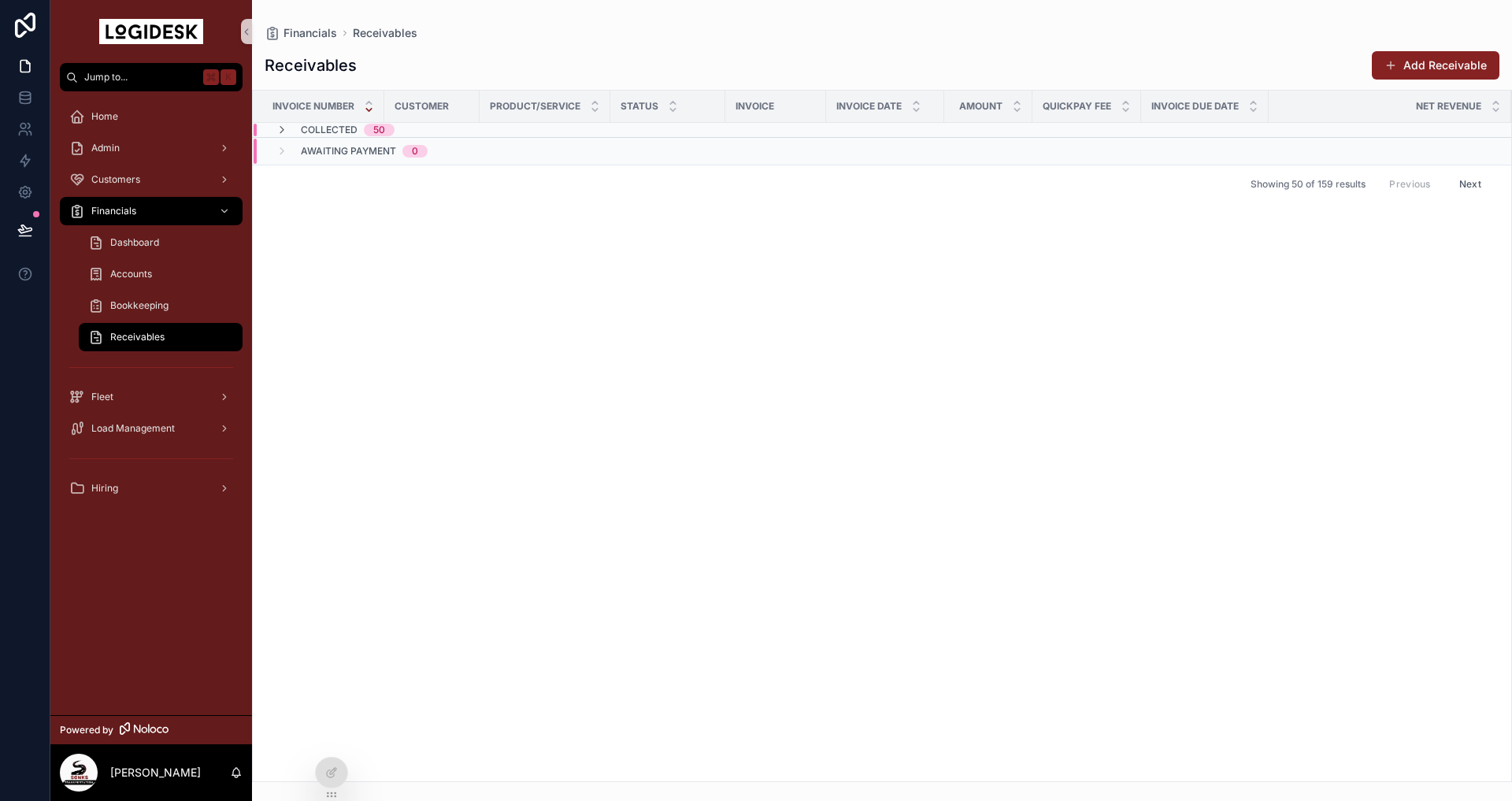
drag, startPoint x: 671, startPoint y: 620, endPoint x: 613, endPoint y: 620, distance: 58.0
click at [671, 621] on div "Invoice Number Customer Product/Service Status Invoice Invoice Date Amount Quic…" at bounding box center [882, 436] width 1258 height 690
click at [116, 339] on span "Receivables" at bounding box center [137, 337] width 54 height 12
click at [576, 294] on div "Invoice Number Customer Product/Service Status Invoice Invoice Date Amount Quic…" at bounding box center [882, 436] width 1258 height 690
click at [524, 371] on div "Invoice Number Customer Product/Service Status Invoice Invoice Date Amount Quic…" at bounding box center [882, 436] width 1258 height 690
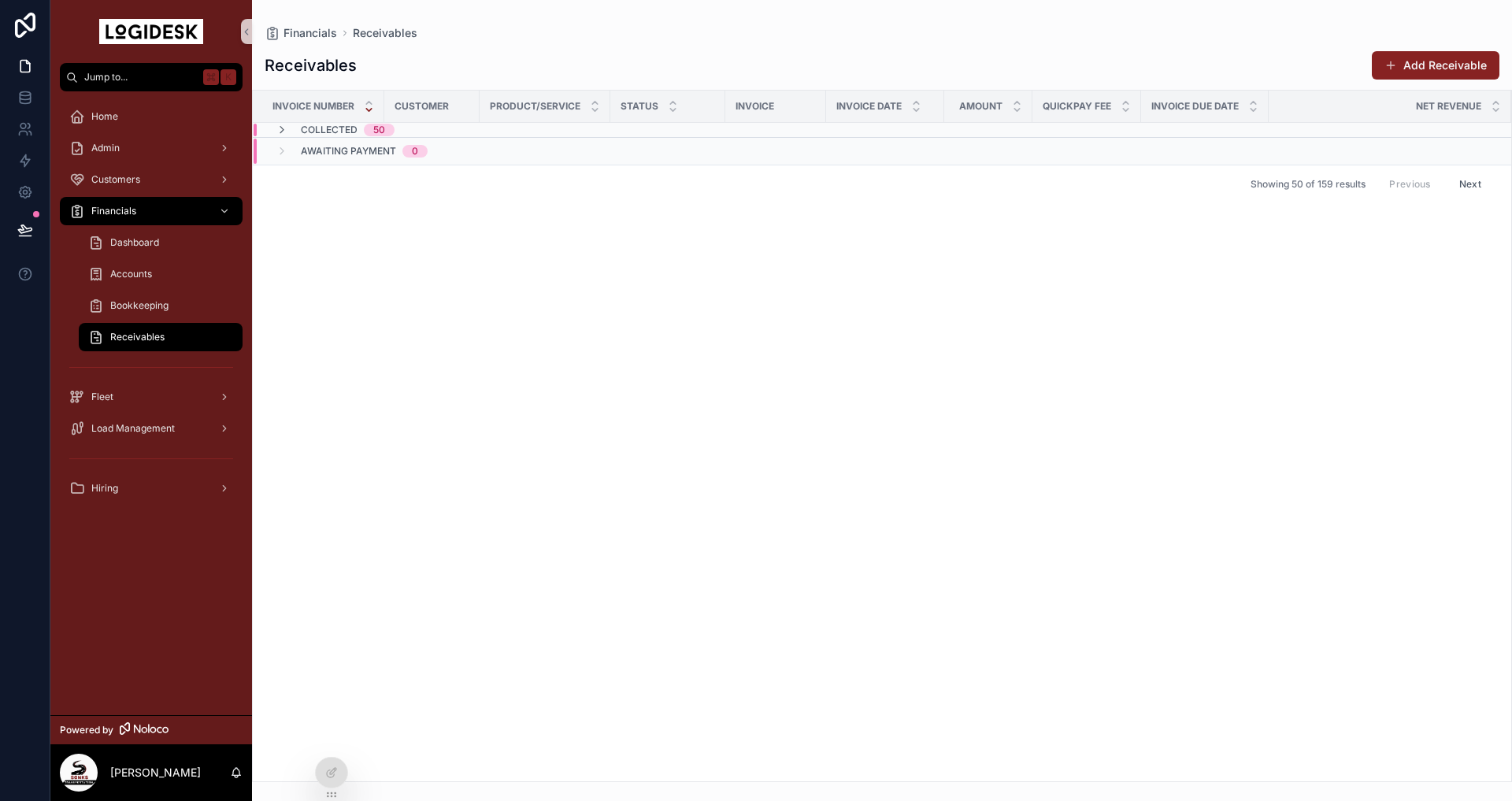
click at [130, 338] on span "Receivables" at bounding box center [137, 337] width 54 height 12
click at [500, 333] on div "Invoice Number Customer Product/Service Status Invoice Invoice Date Amount Quic…" at bounding box center [882, 436] width 1258 height 690
